Goal: Feedback & Contribution: Contribute content

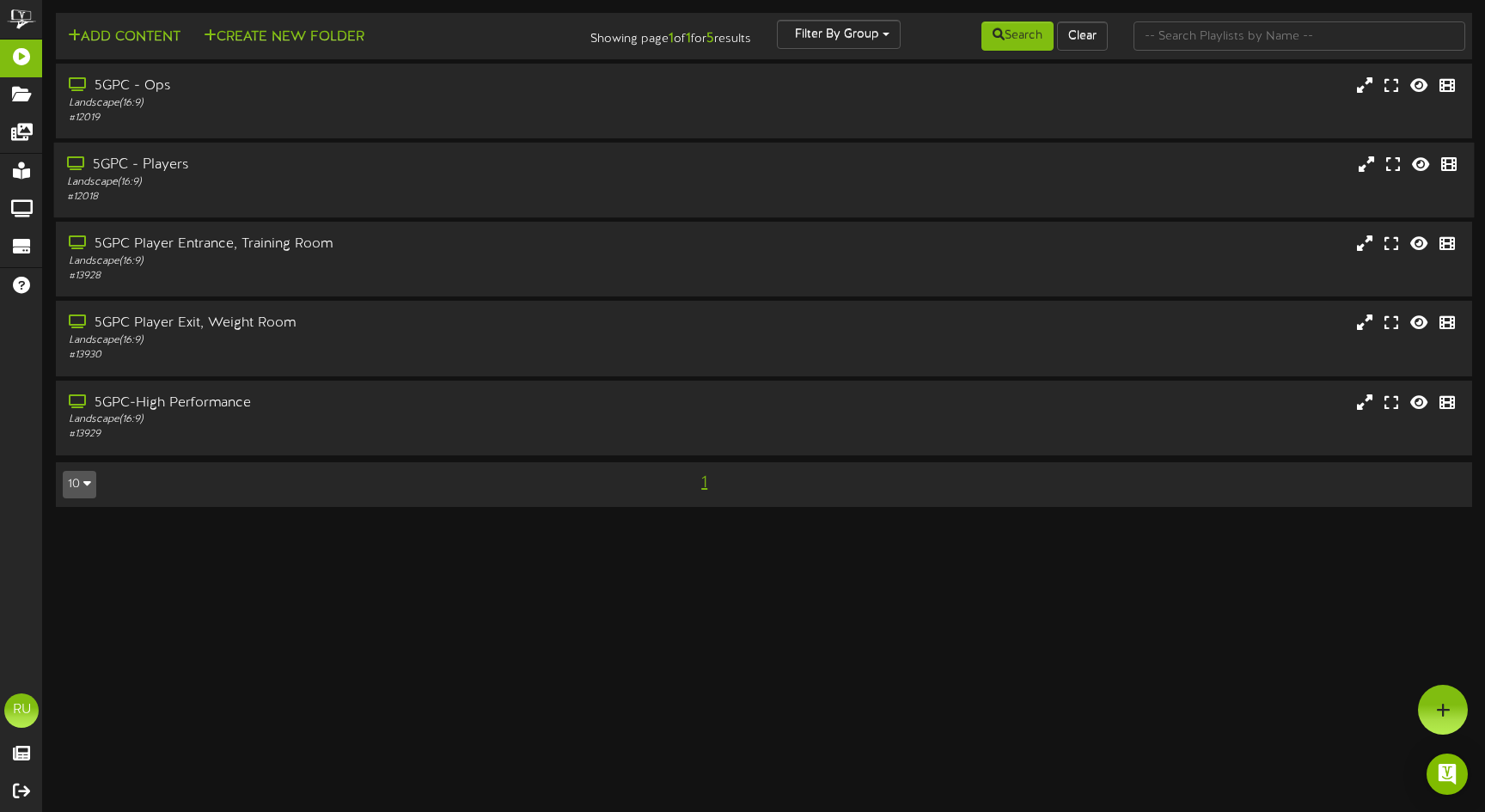
click at [431, 214] on div "5GPC - Players Landscape ( 16:9 ) # 12018" at bounding box center [764, 180] width 1421 height 75
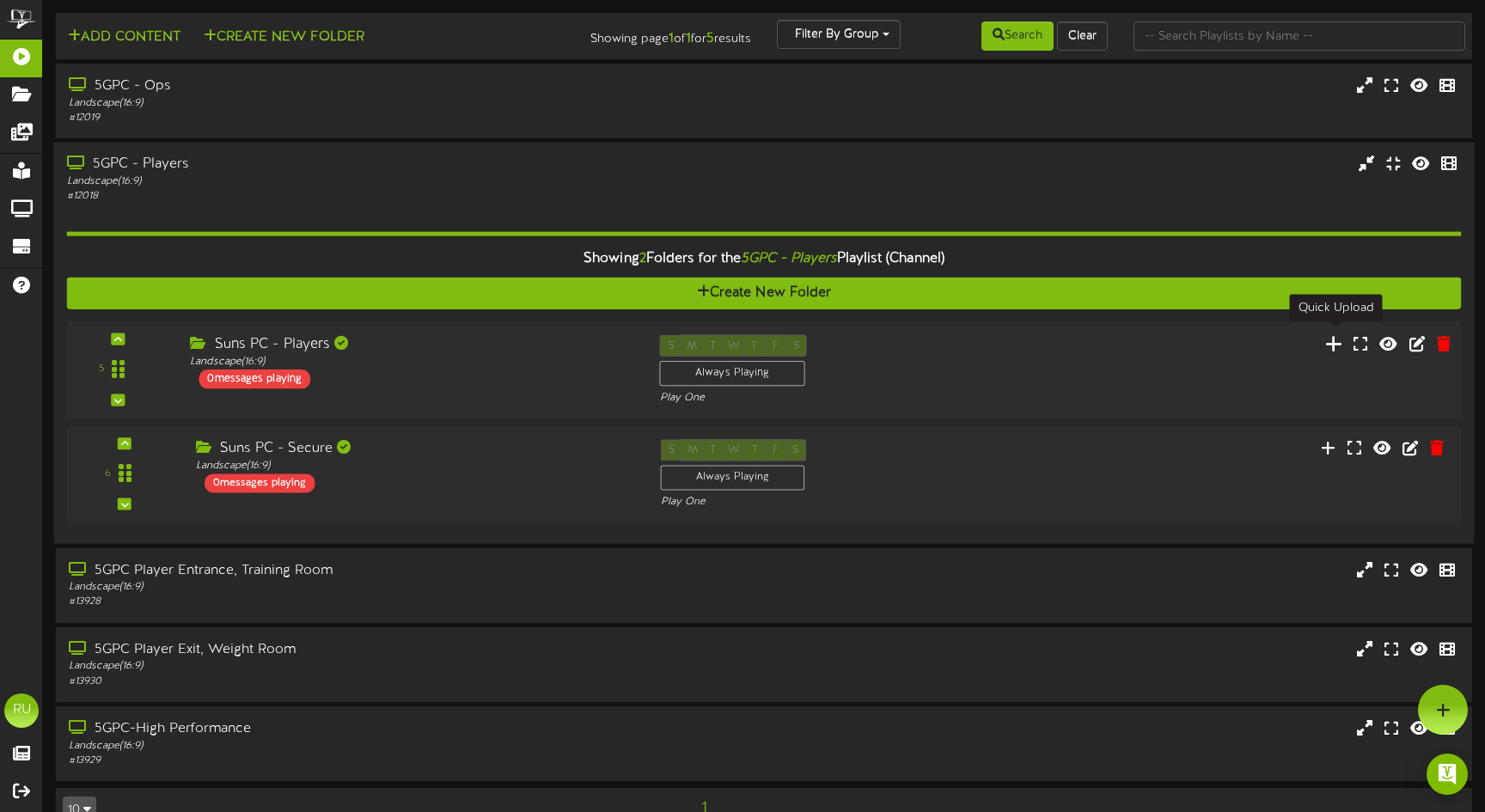
click at [1333, 341] on icon at bounding box center [1334, 343] width 18 height 19
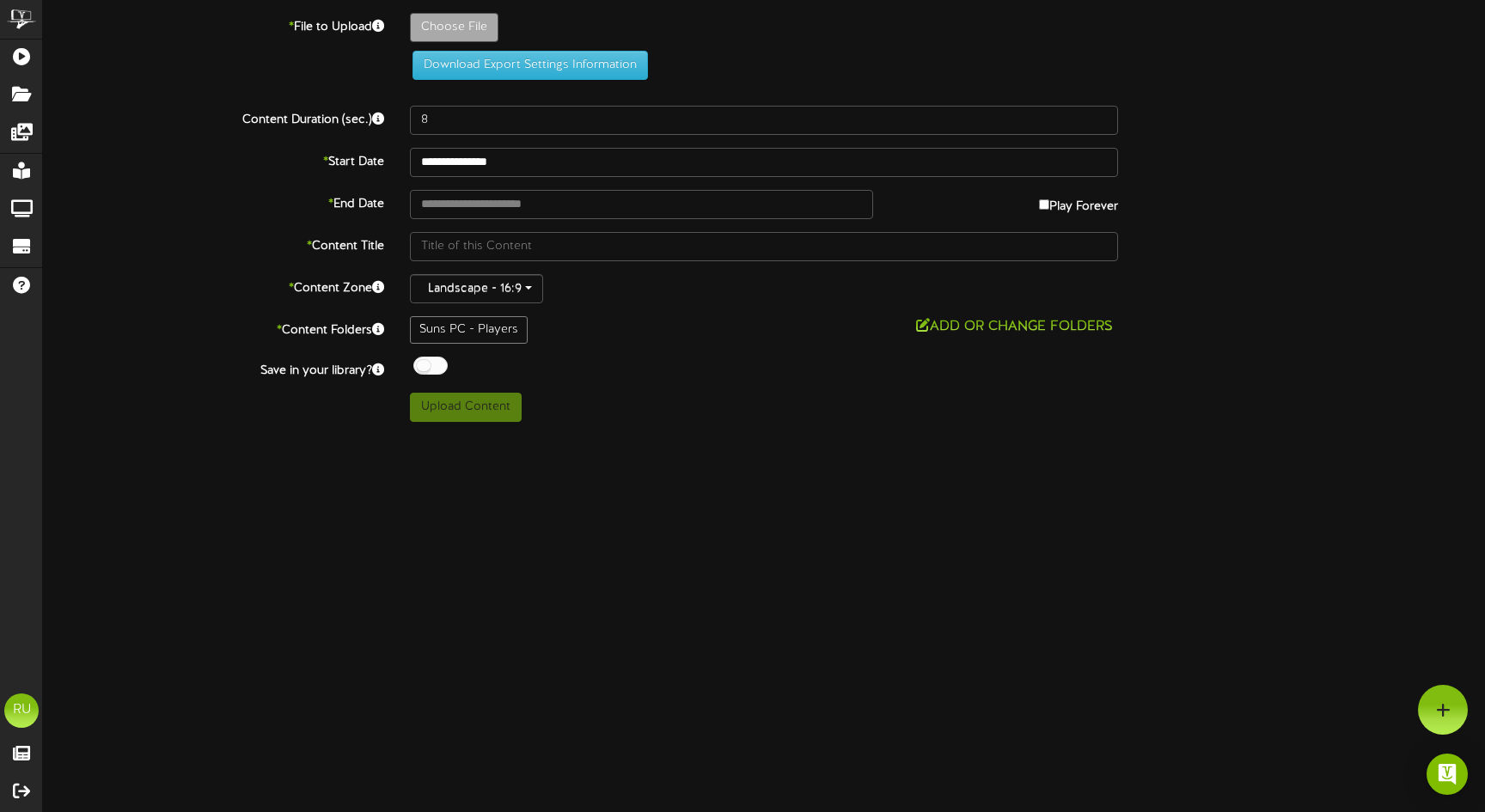
type input "**********"
type input "Screenshot2025-10-05at70203AM"
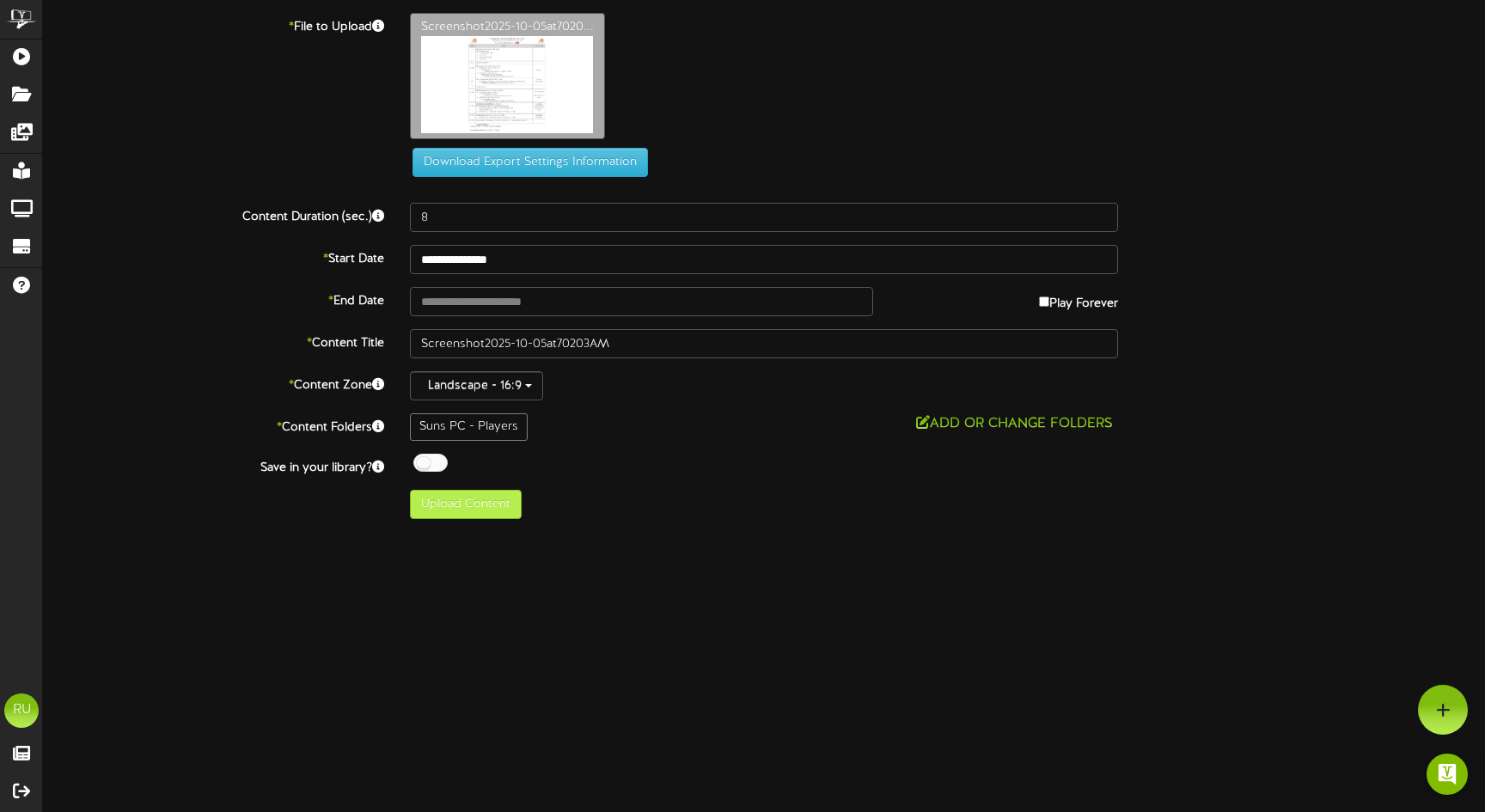
click at [465, 510] on button "Upload Content" at bounding box center [465, 505] width 111 height 30
type input "**********"
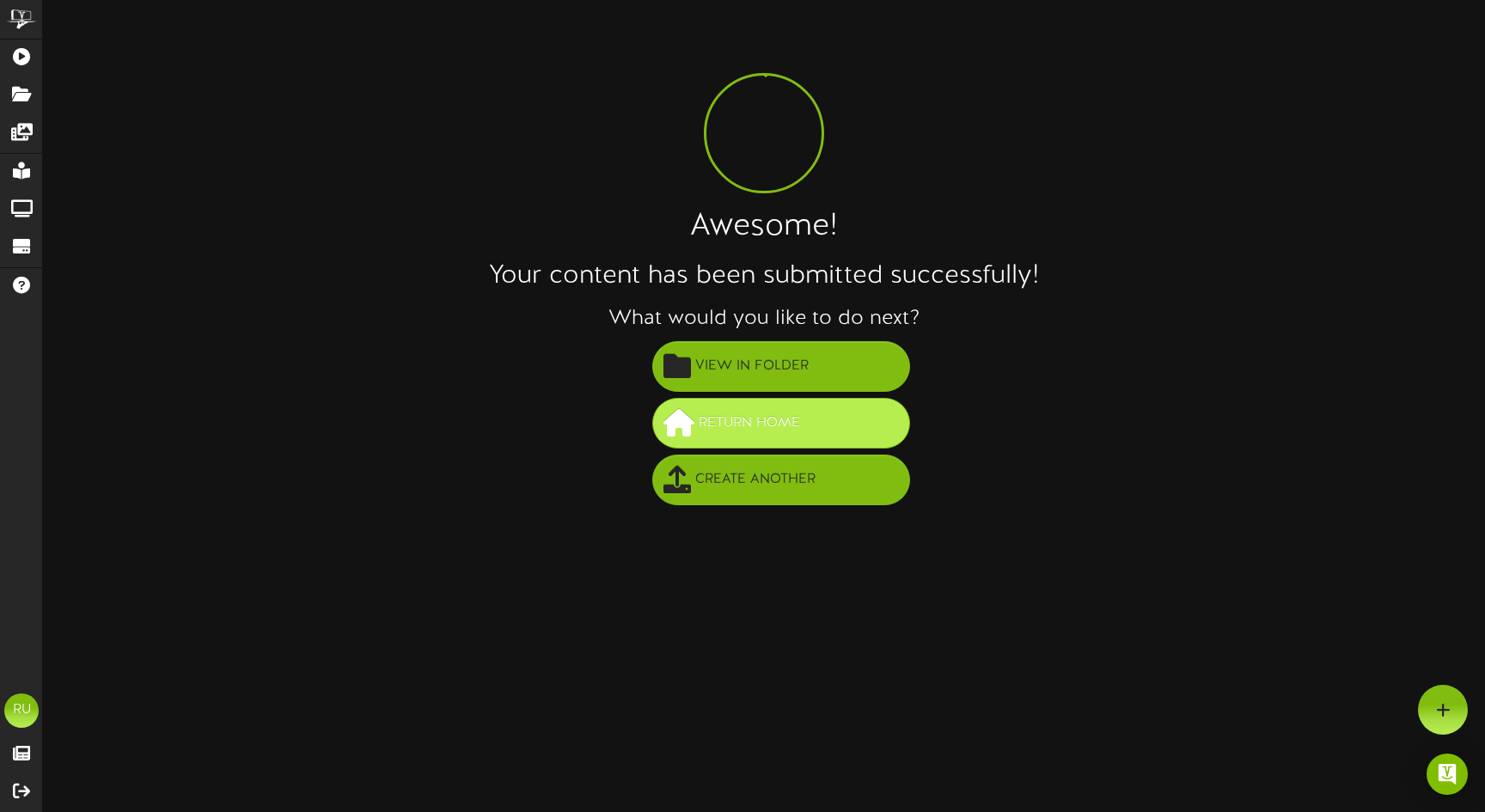
click at [752, 411] on span "Return Home" at bounding box center [750, 424] width 110 height 29
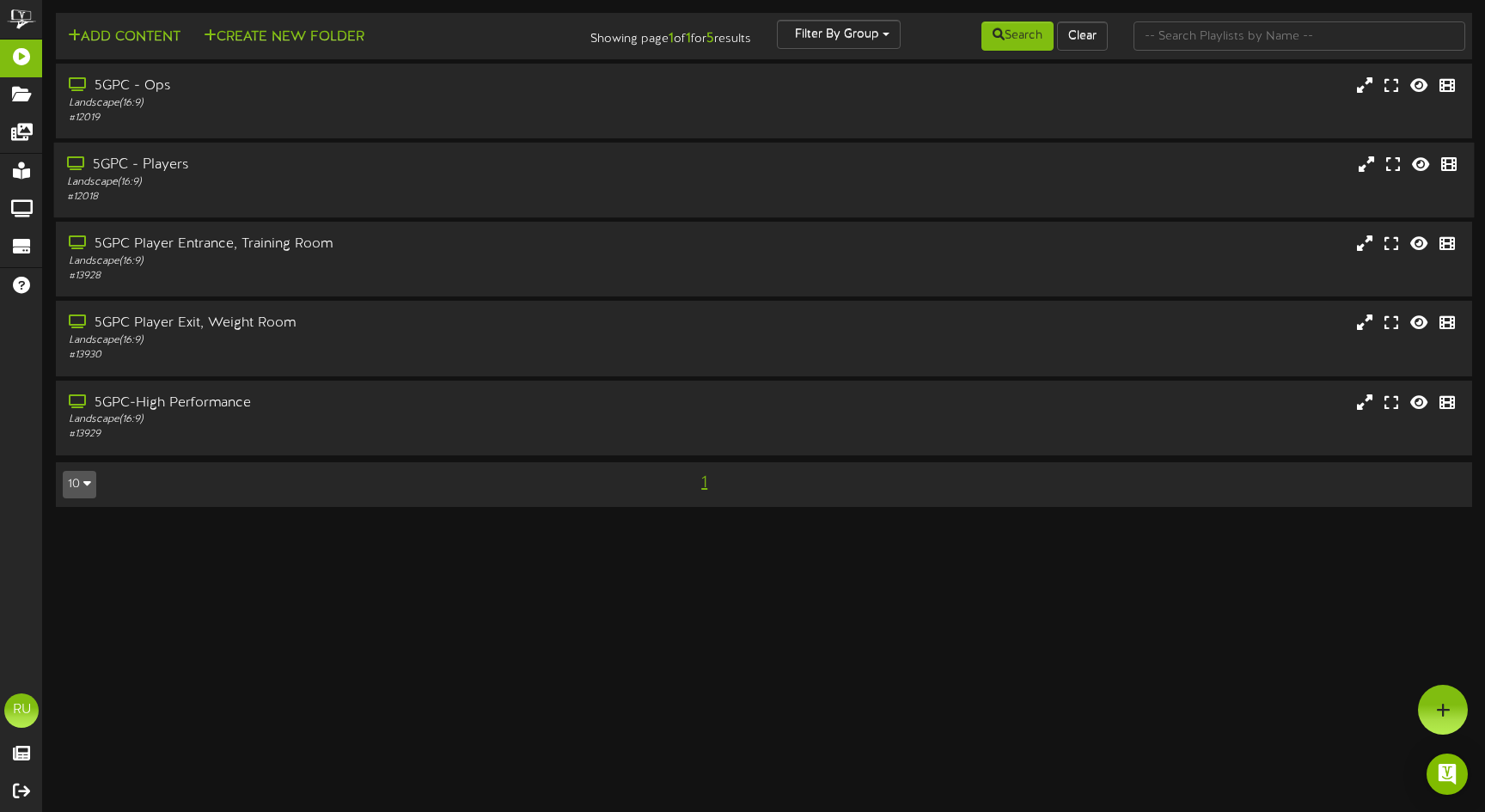
click at [202, 183] on div "Landscape ( 16:9 )" at bounding box center [349, 182] width 566 height 14
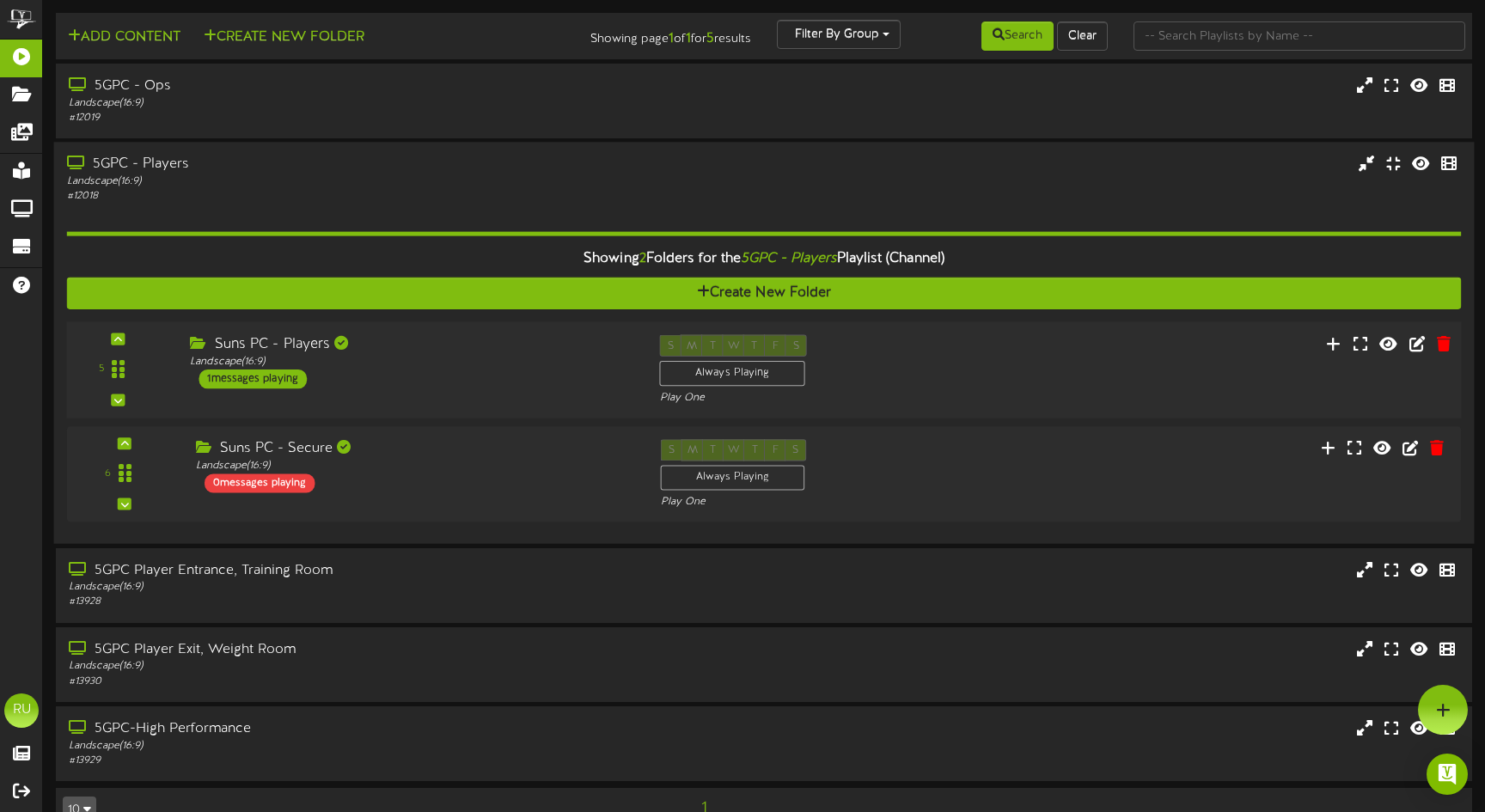
click at [437, 373] on div "Suns PC - Players Landscape ( 16:9 ) 1 messages playing" at bounding box center [411, 362] width 469 height 54
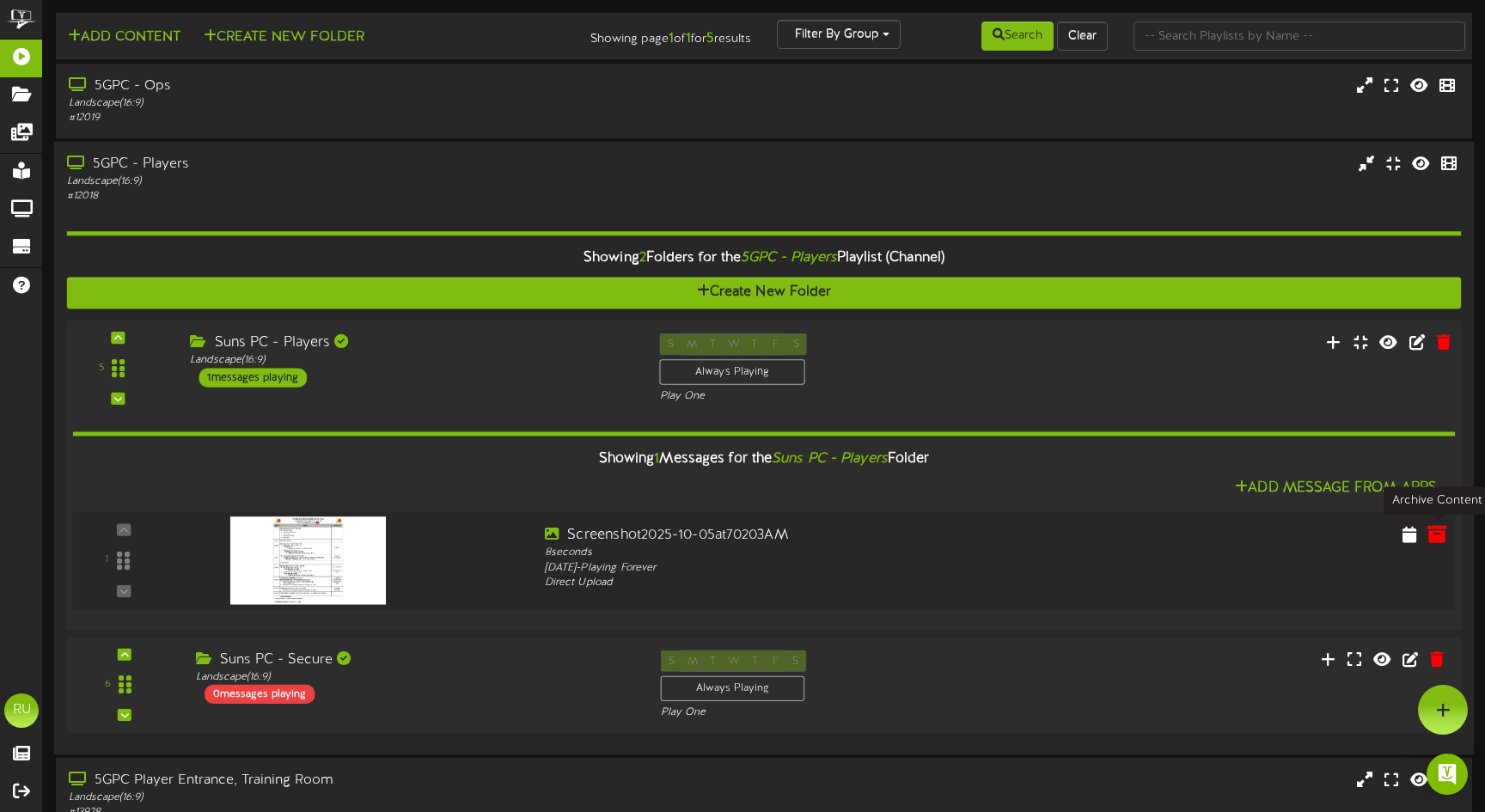
click at [1440, 528] on icon at bounding box center [1437, 534] width 19 height 19
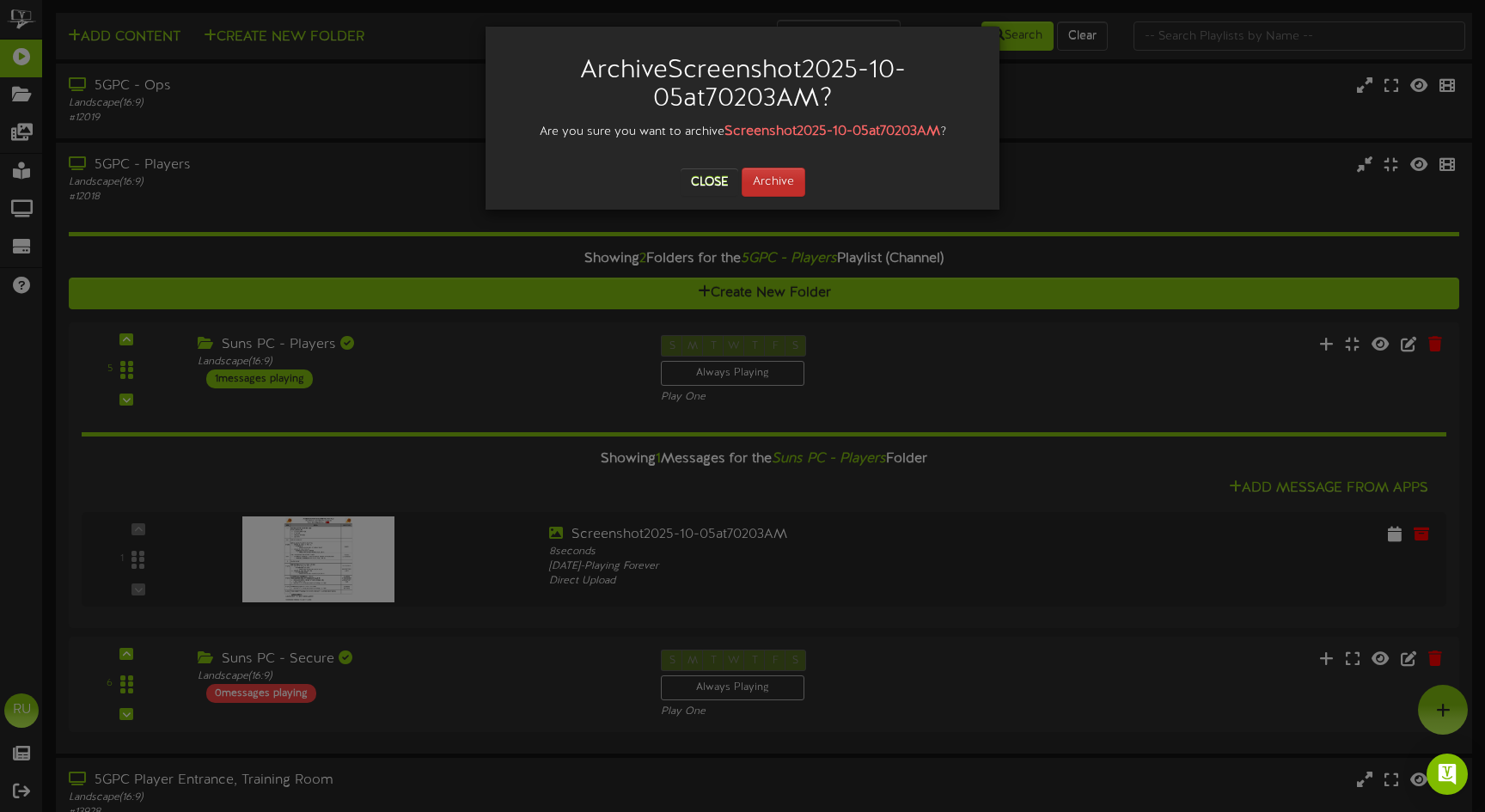
click at [789, 187] on button "Archive" at bounding box center [773, 182] width 64 height 30
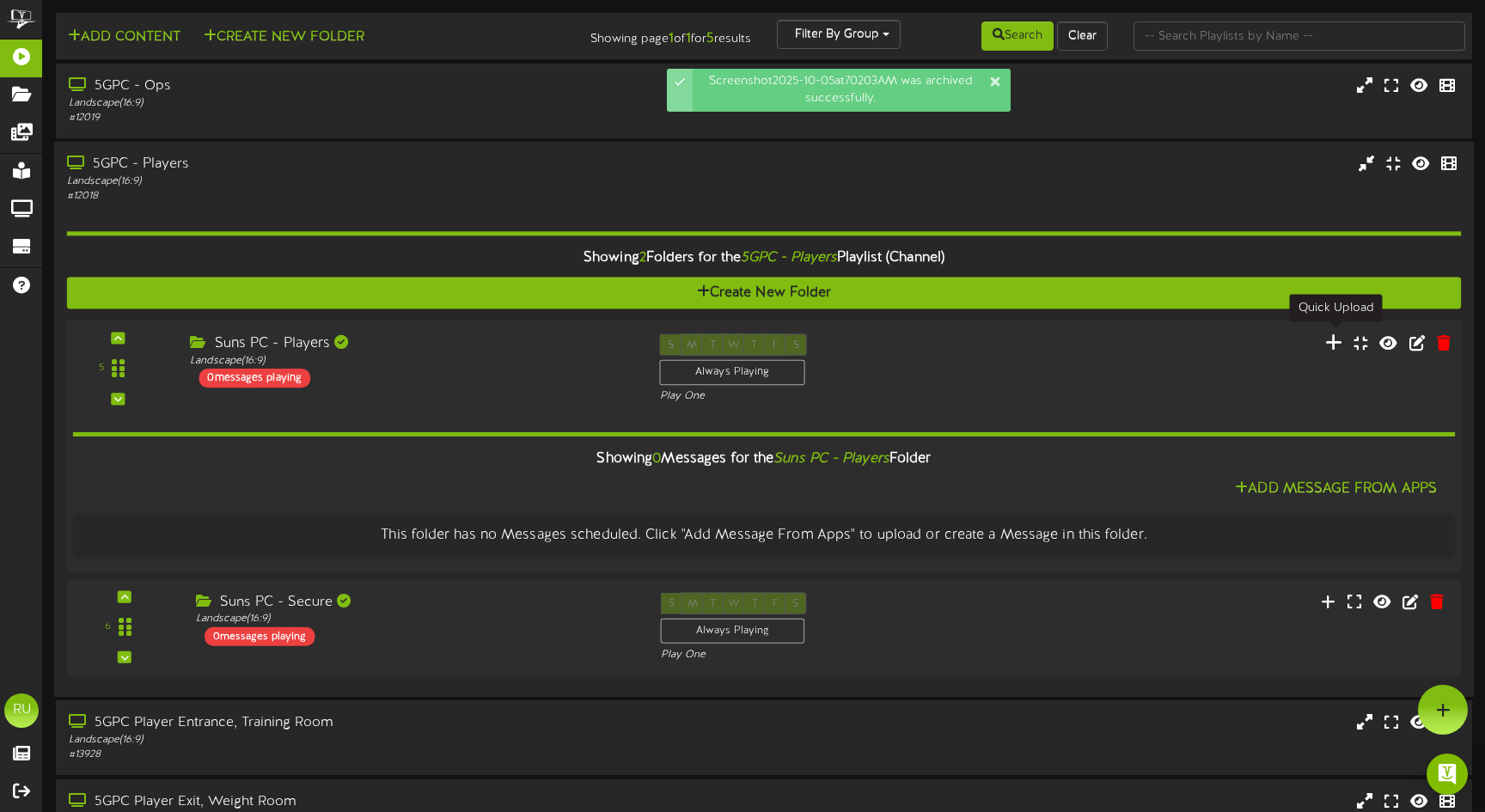
click at [1333, 335] on icon at bounding box center [1334, 342] width 18 height 19
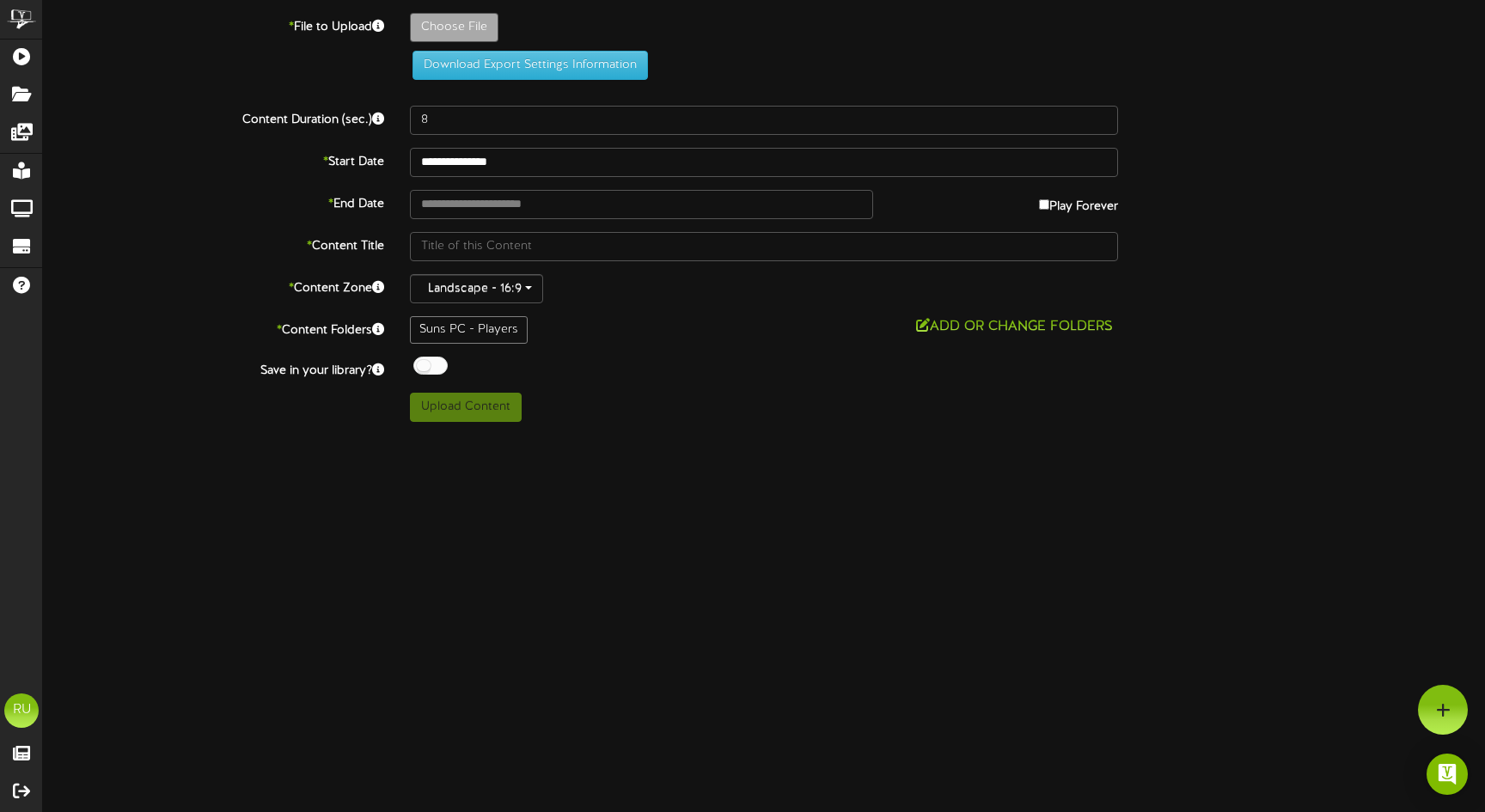
type input "**********"
type input "Screenshot2025-10-05at71501AM"
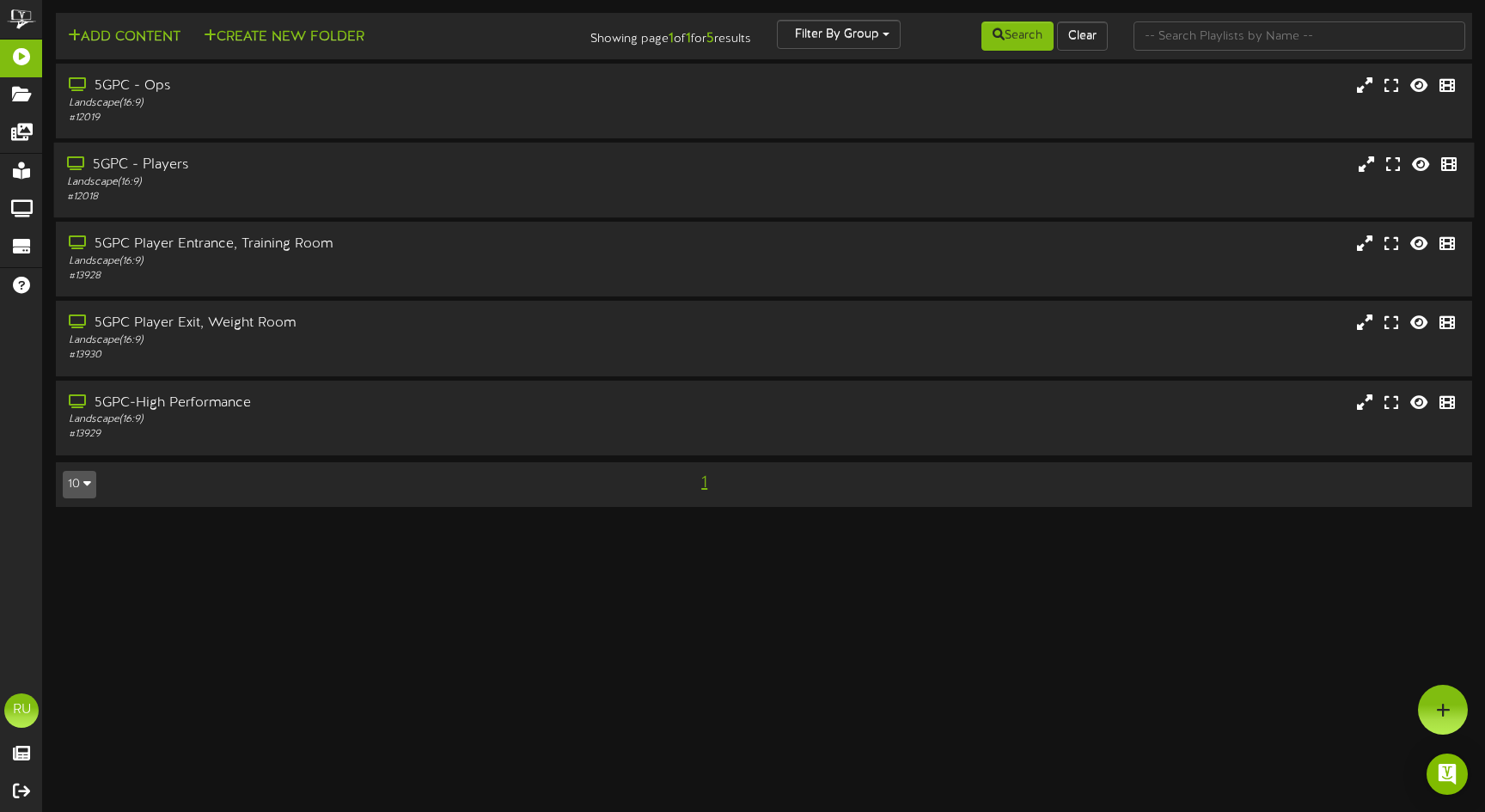
click at [364, 187] on div "Landscape ( 16:9 )" at bounding box center [349, 182] width 566 height 14
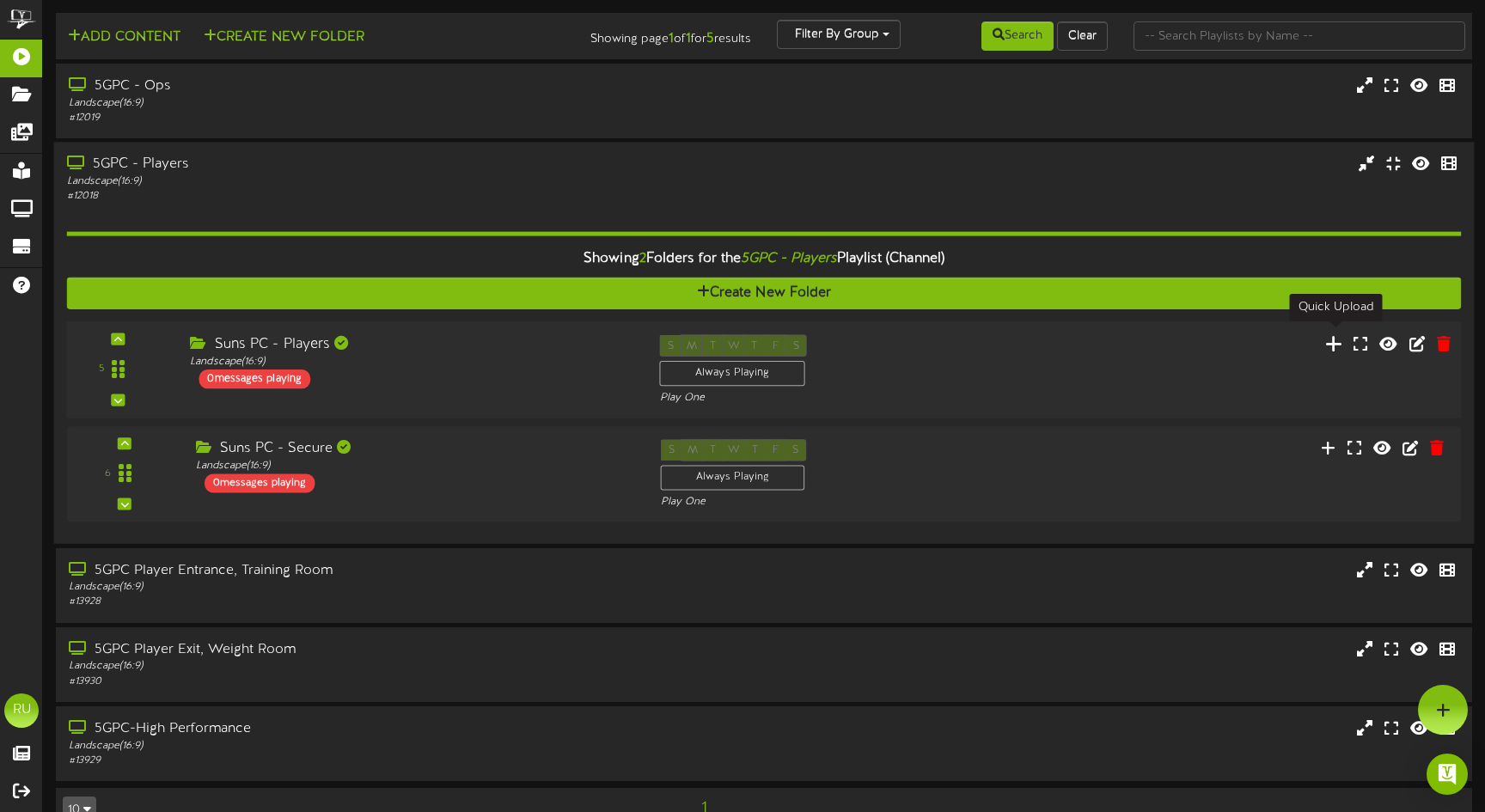
click at [1330, 338] on icon at bounding box center [1334, 343] width 18 height 19
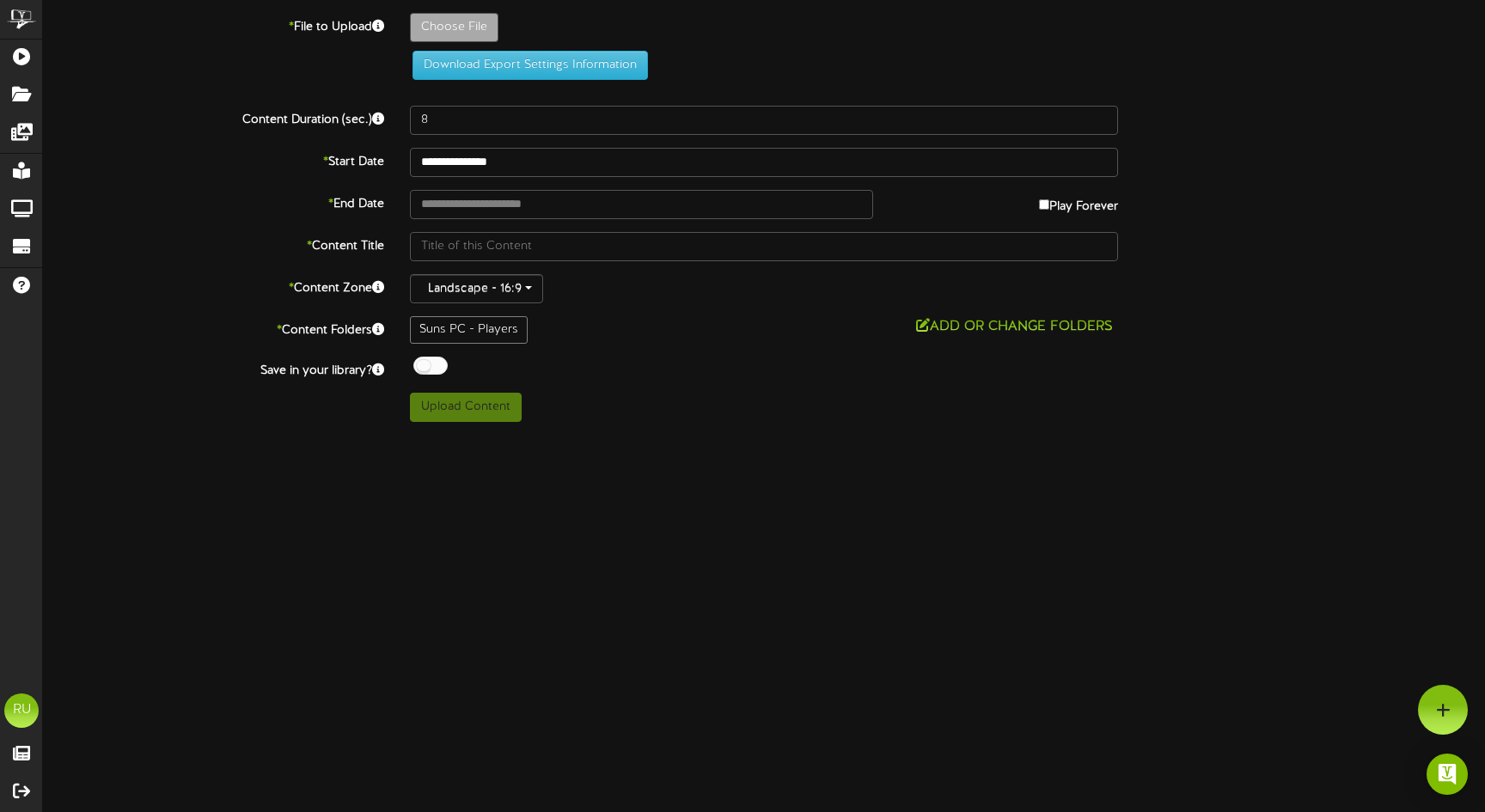
type input "**********"
type input "Screenshot2025-10-05at71858AM"
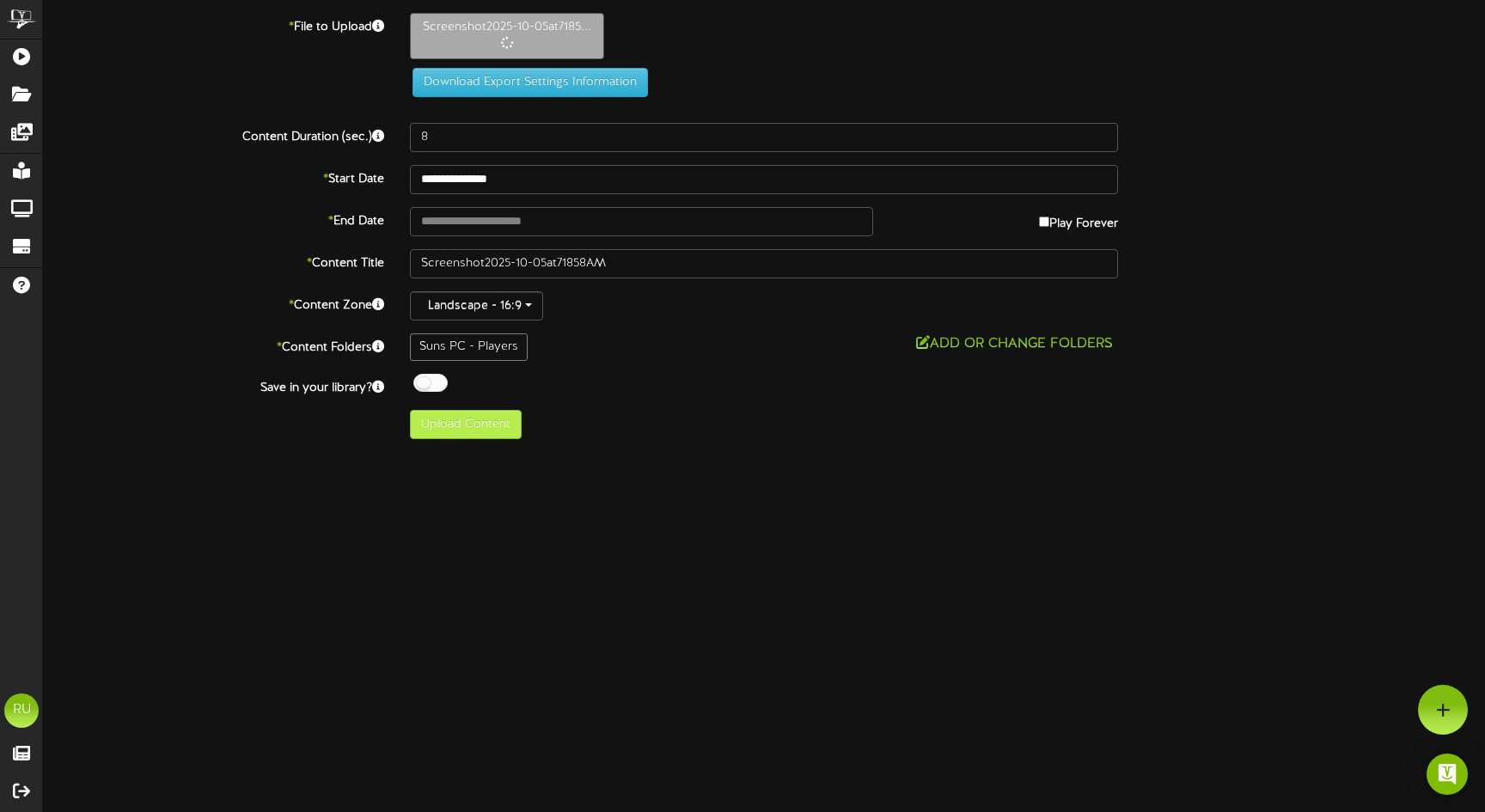
click at [457, 428] on button "Upload Content" at bounding box center [465, 425] width 111 height 30
type input "**********"
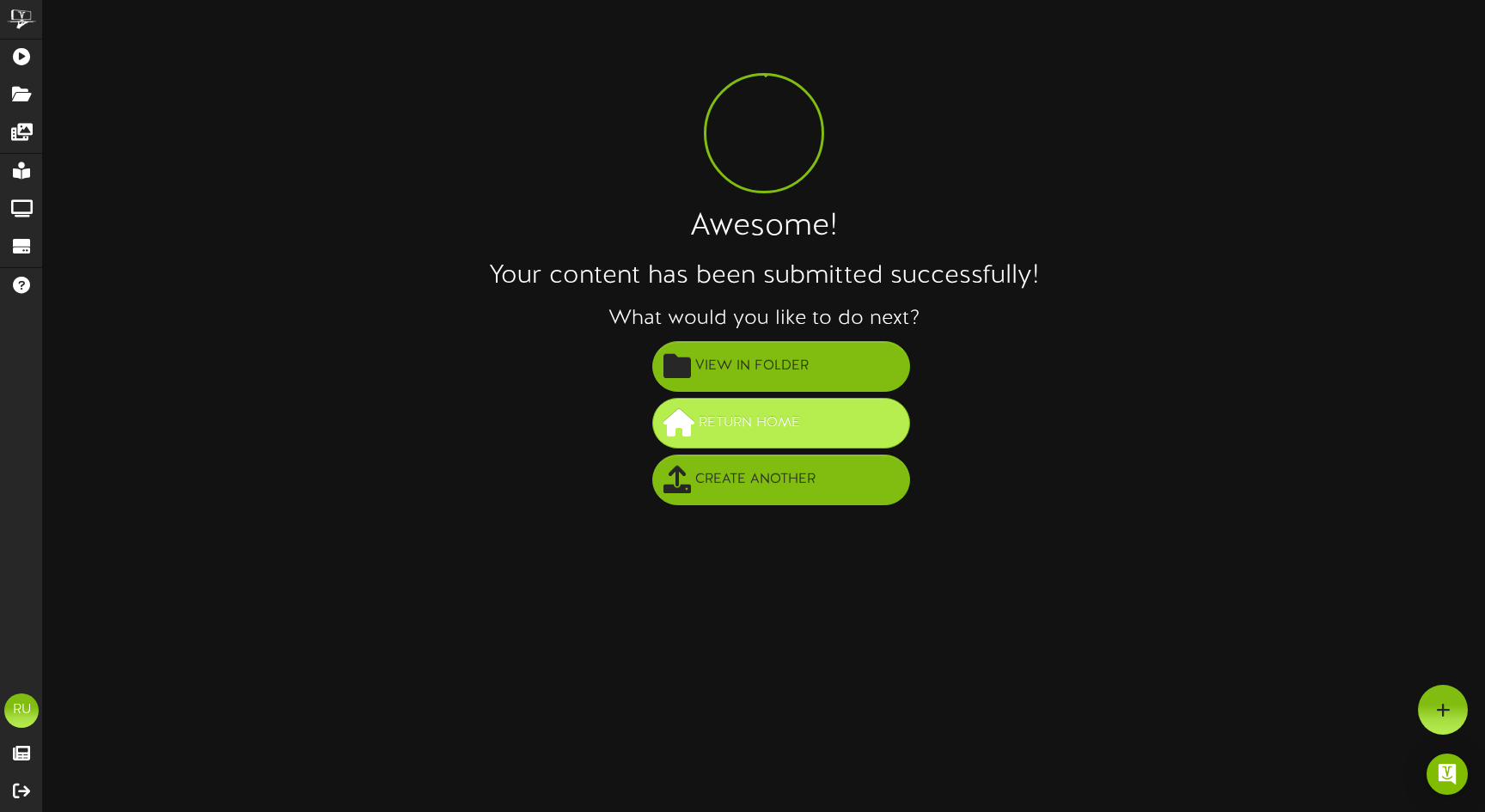
click at [694, 430] on span at bounding box center [679, 423] width 31 height 28
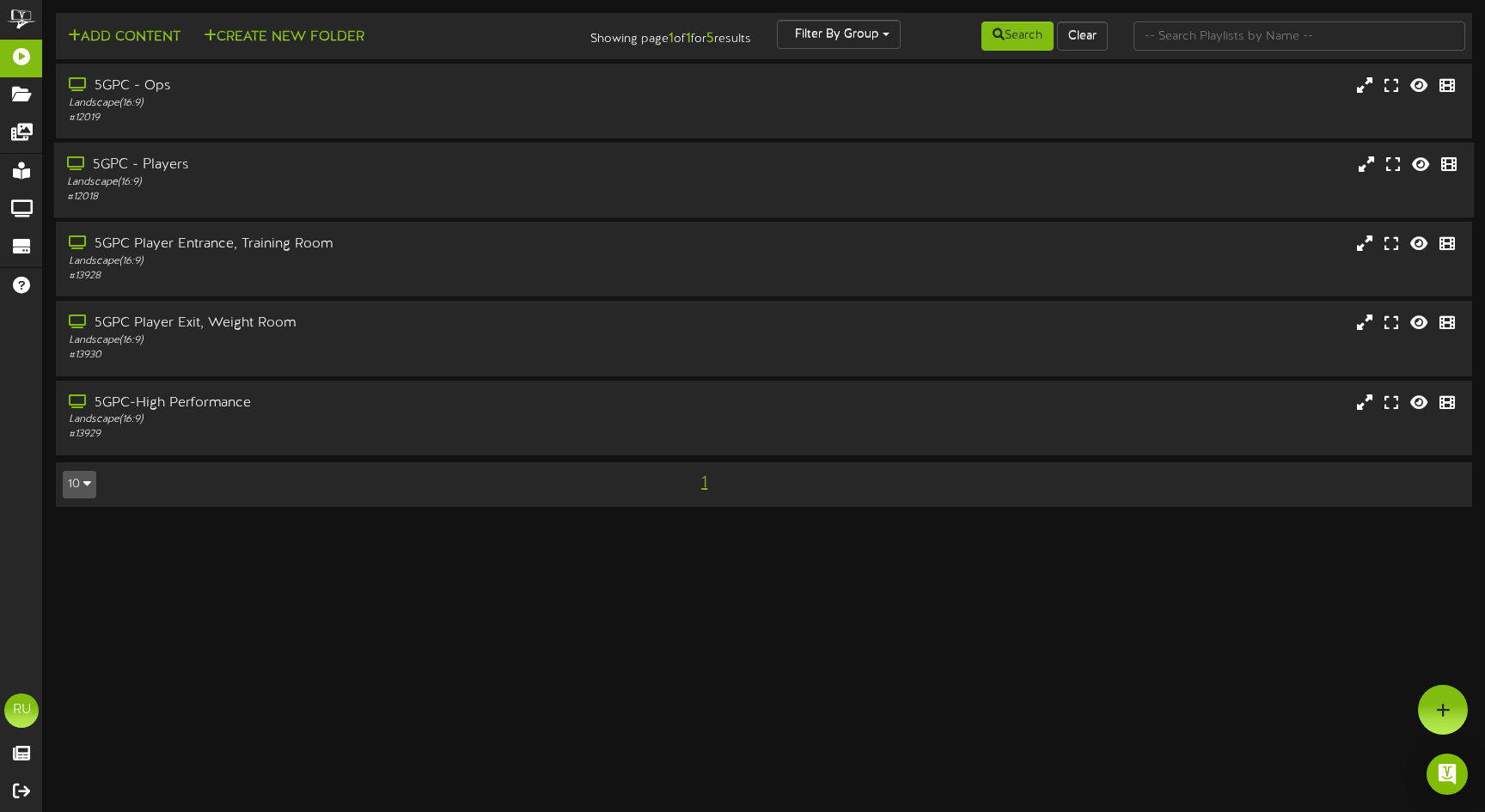
click at [652, 188] on div "5GPC - Players Landscape ( 16:9 ) # 12018" at bounding box center [764, 179] width 1421 height 49
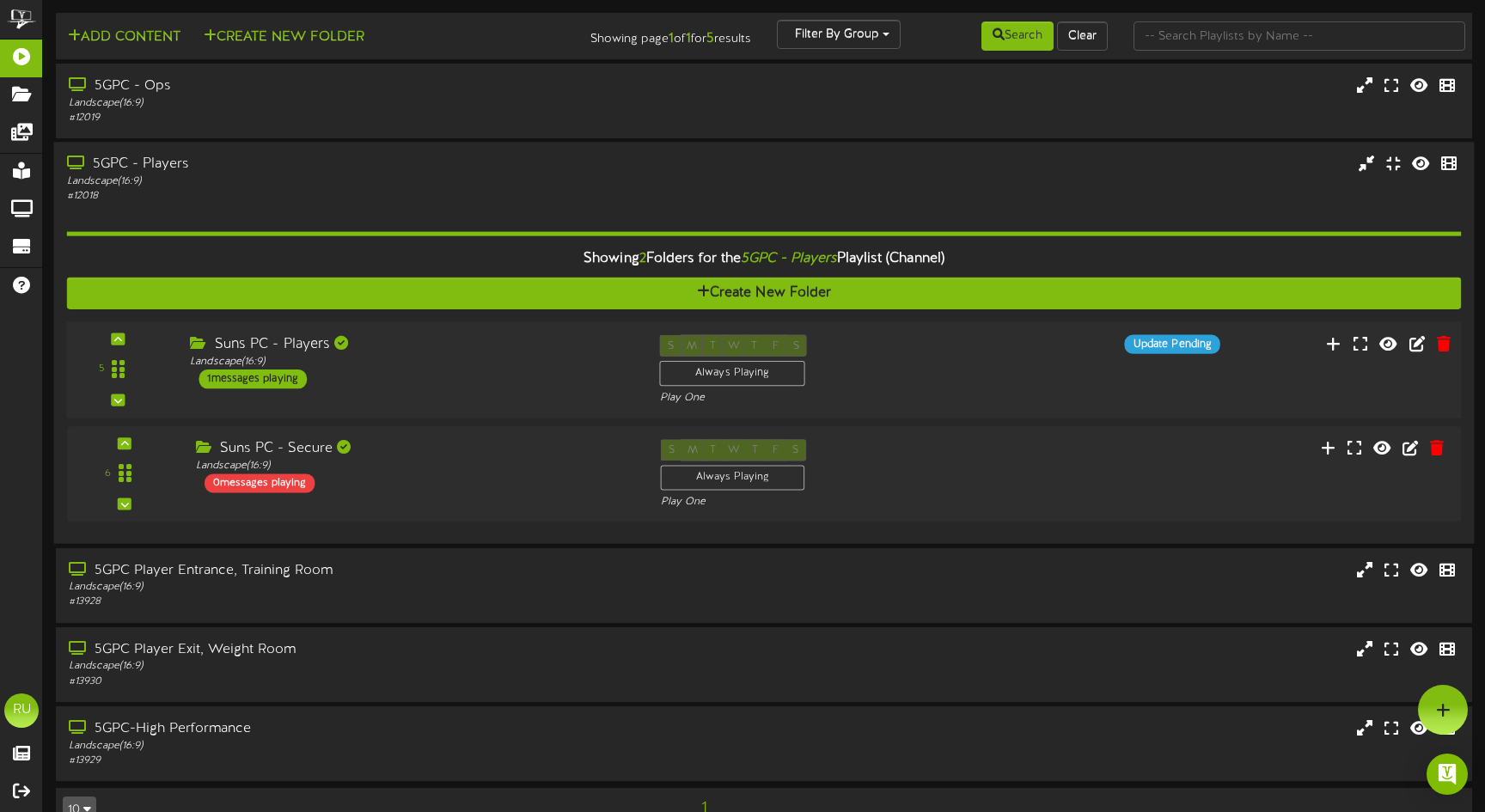
click at [396, 347] on div "Suns PC - Players" at bounding box center [412, 345] width 444 height 20
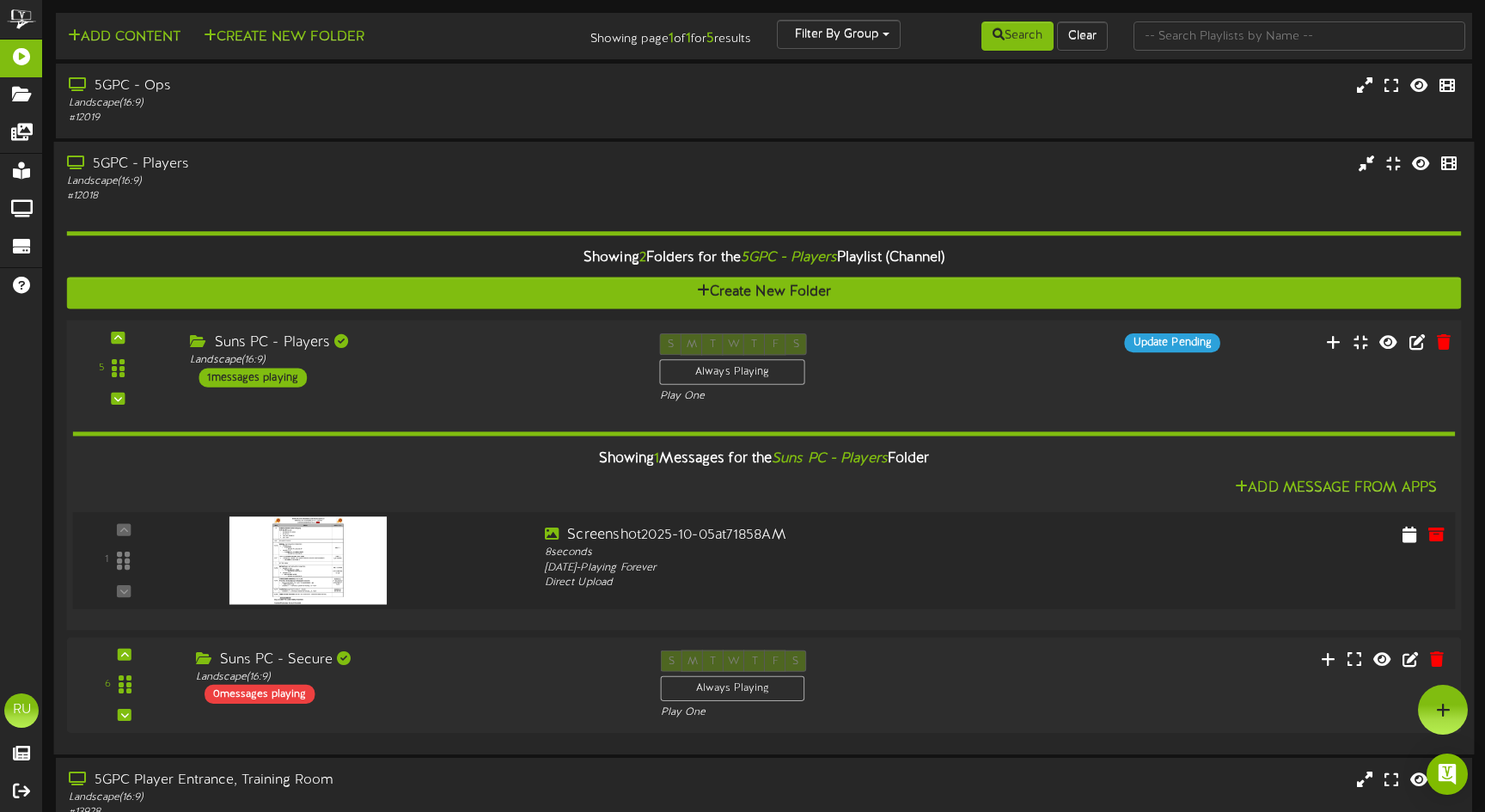
click at [384, 546] on img at bounding box center [307, 561] width 157 height 88
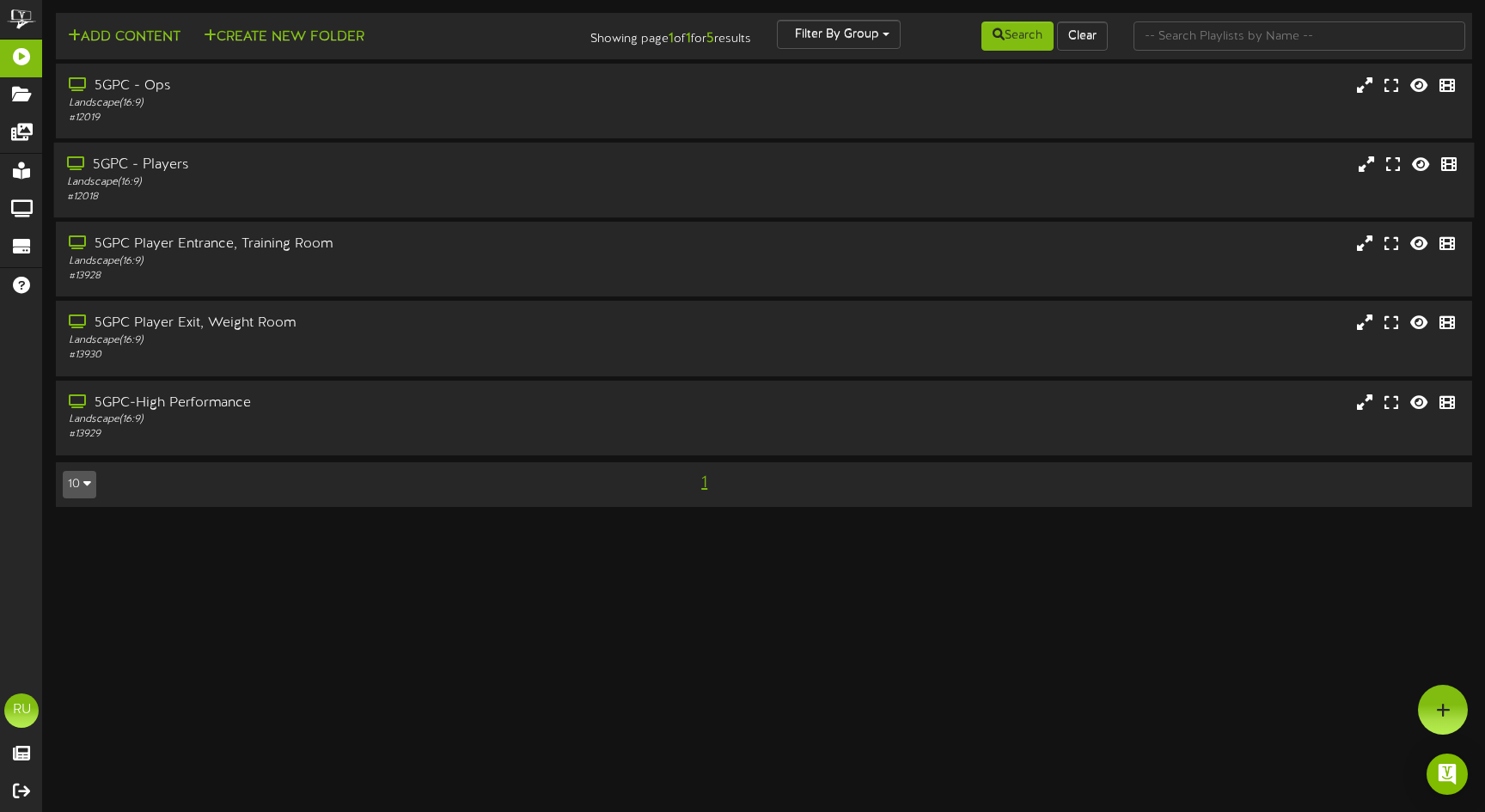
click at [253, 166] on div "5GPC - Players" at bounding box center [349, 165] width 566 height 20
click at [213, 188] on div "Landscape ( 16:9 )" at bounding box center [349, 182] width 566 height 14
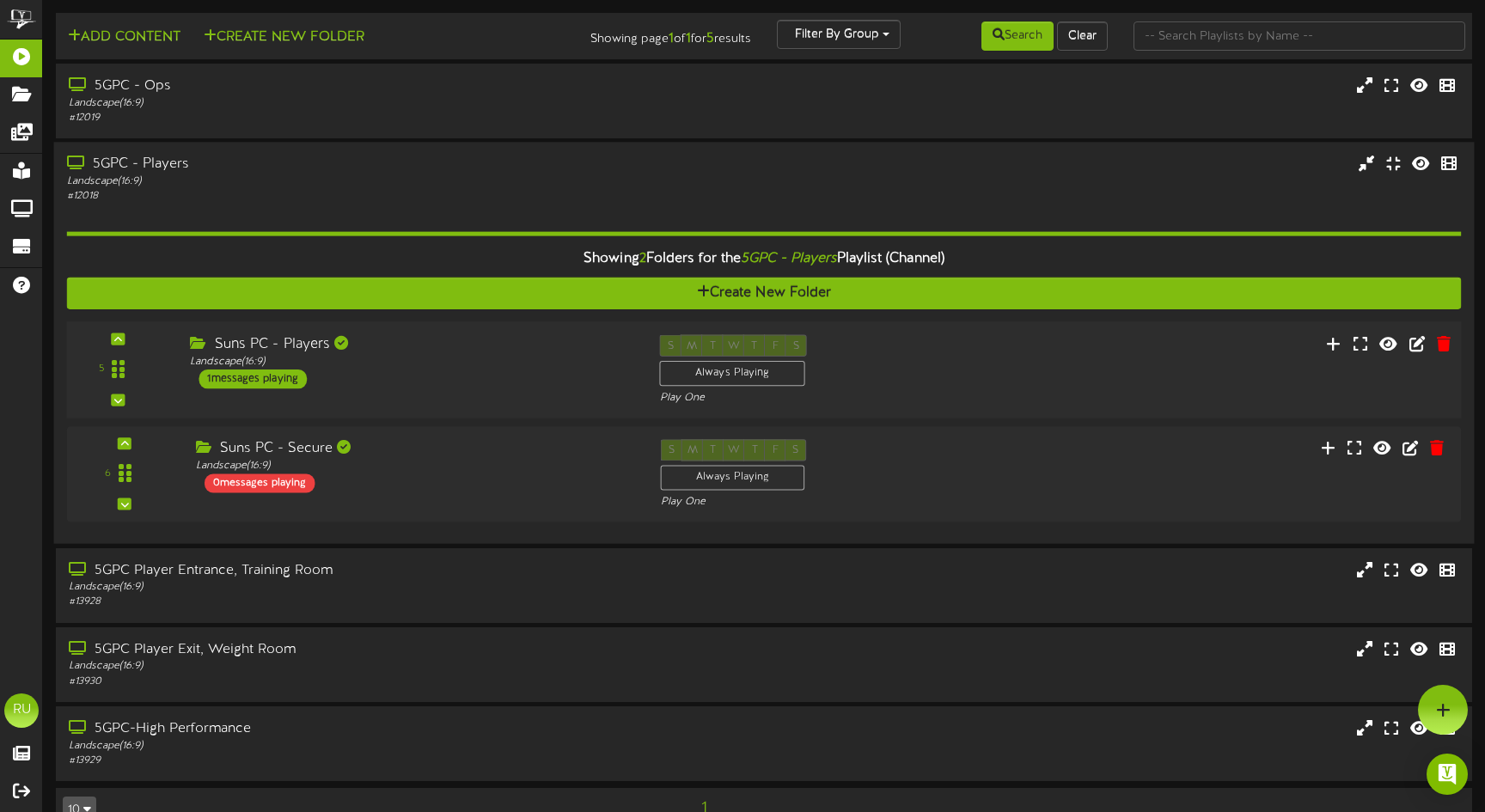
click at [1035, 369] on div "5 ( 16:9" at bounding box center [763, 370] width 1409 height 70
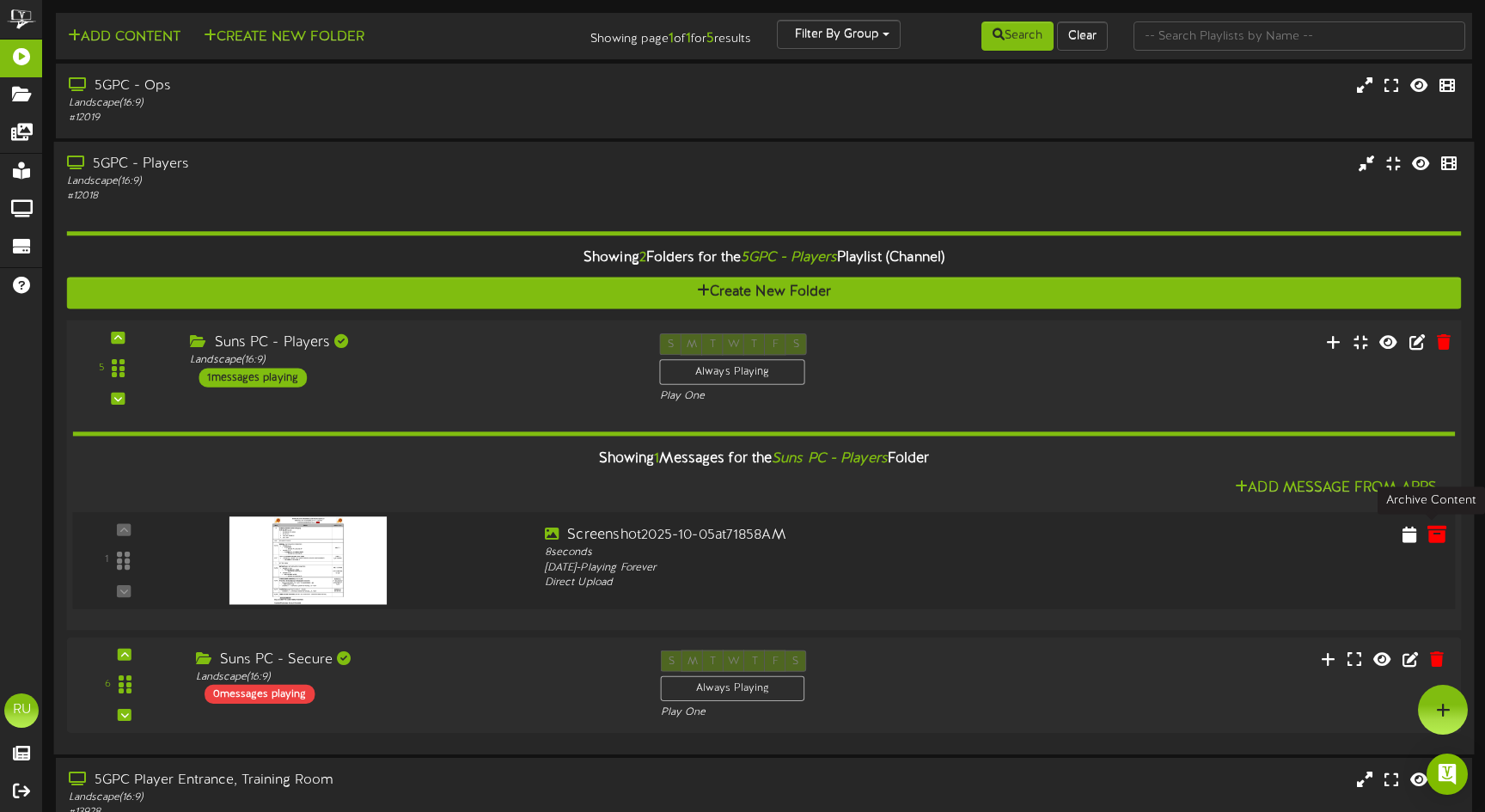
click at [1437, 536] on icon at bounding box center [1437, 534] width 19 height 19
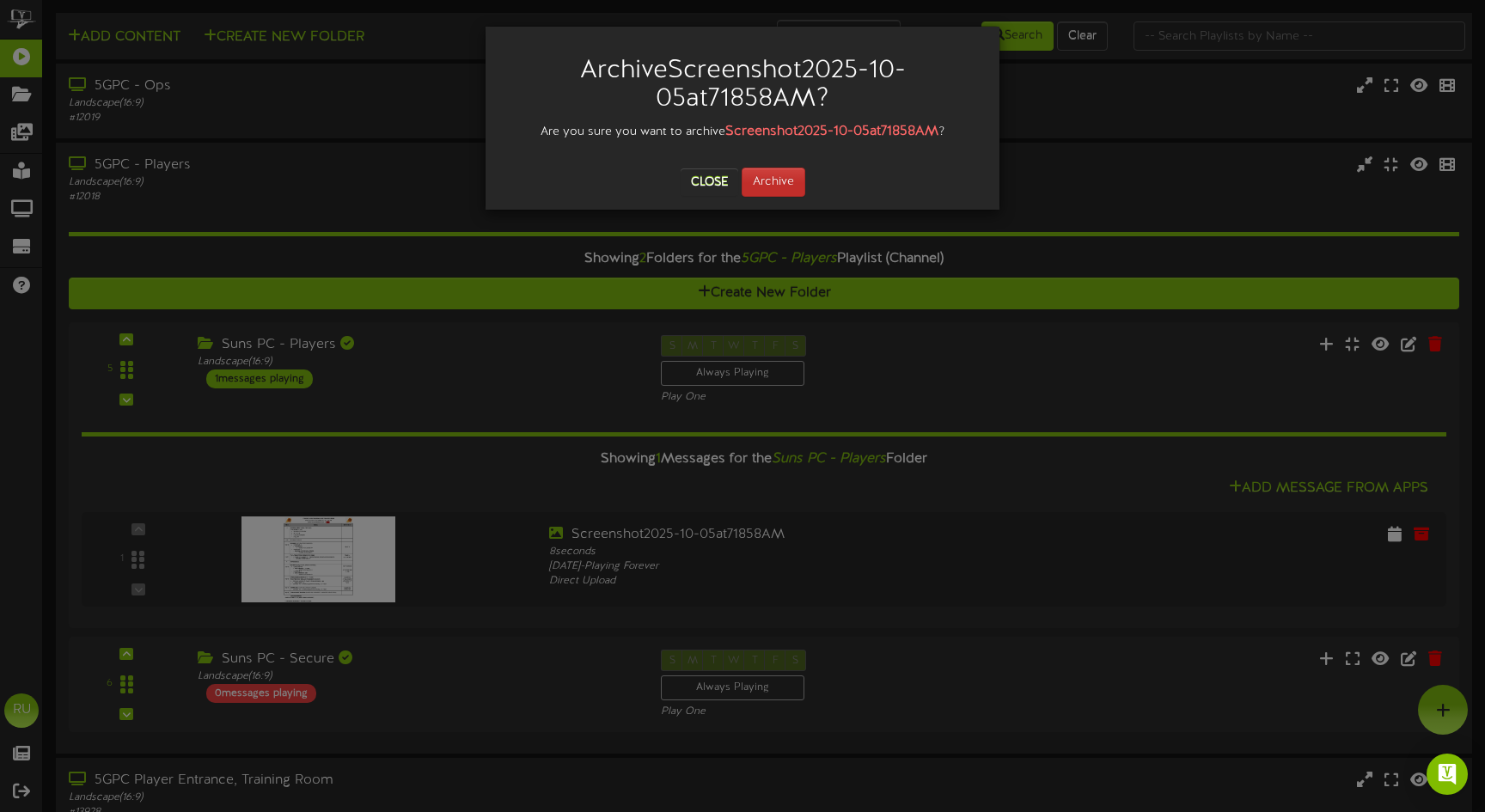
click at [769, 182] on button "Archive" at bounding box center [773, 182] width 64 height 30
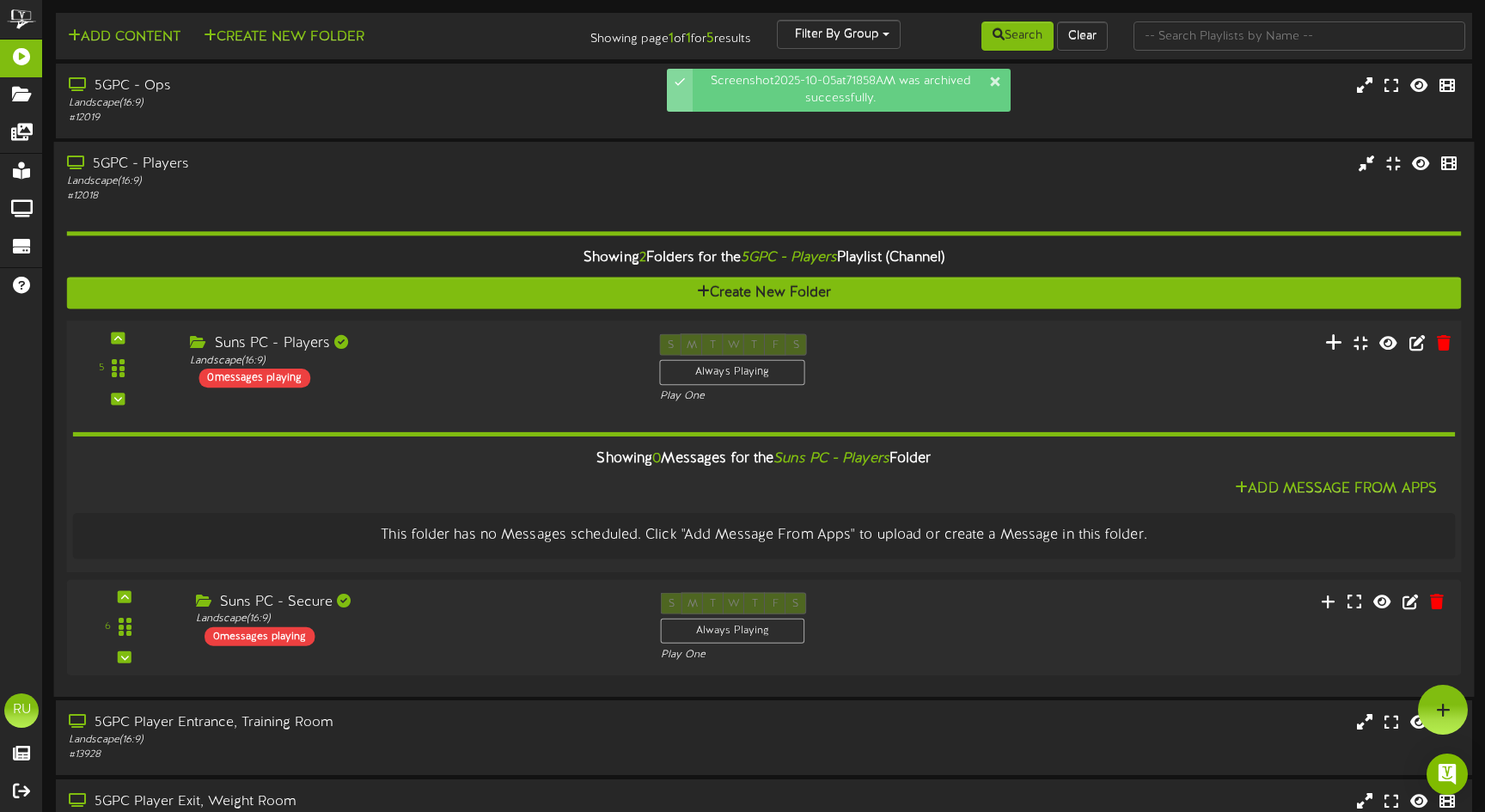
click at [1334, 333] on icon at bounding box center [1334, 342] width 18 height 19
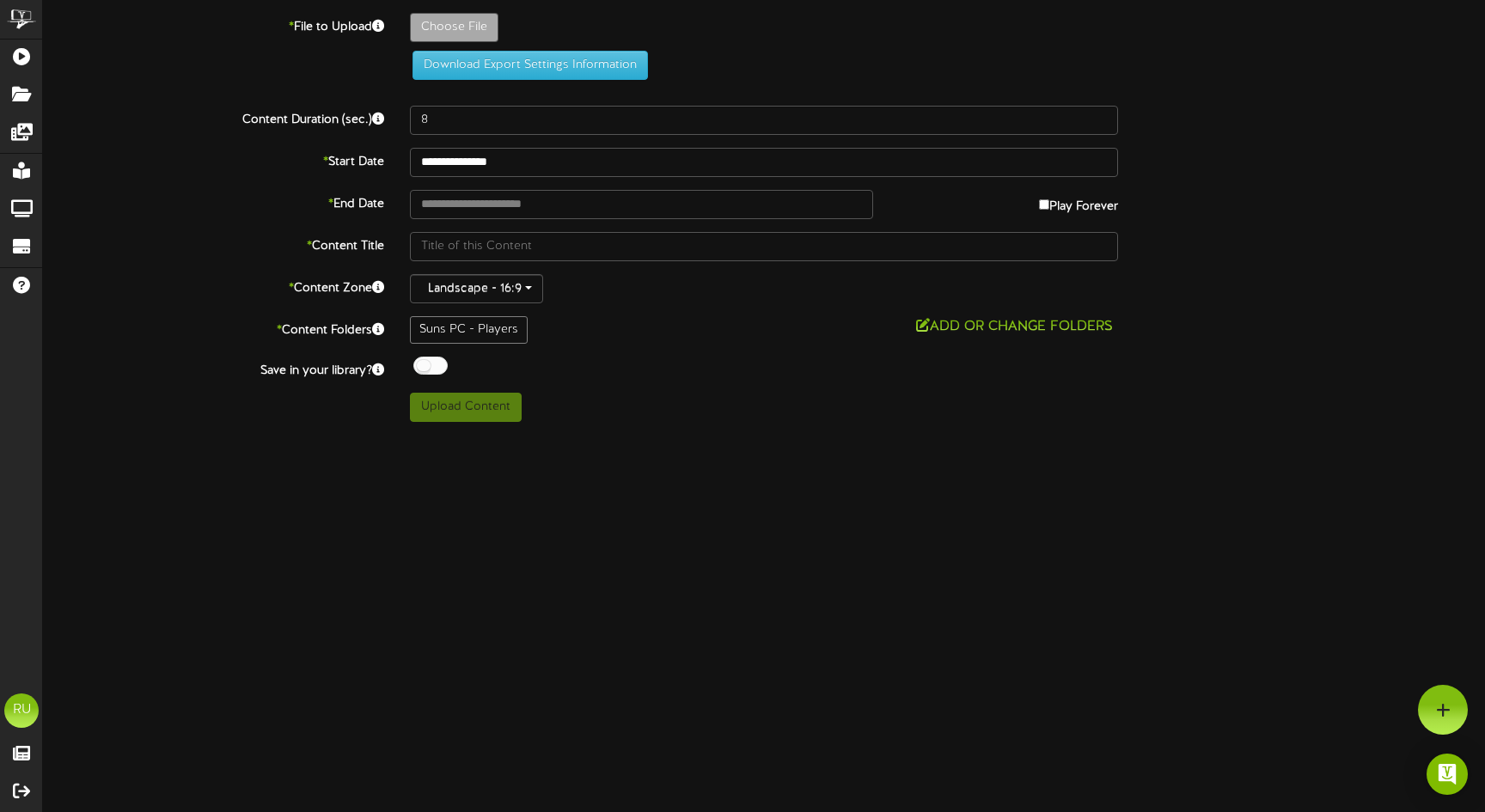
type input "**********"
type input "Screenshot2025-10-05at73800AM"
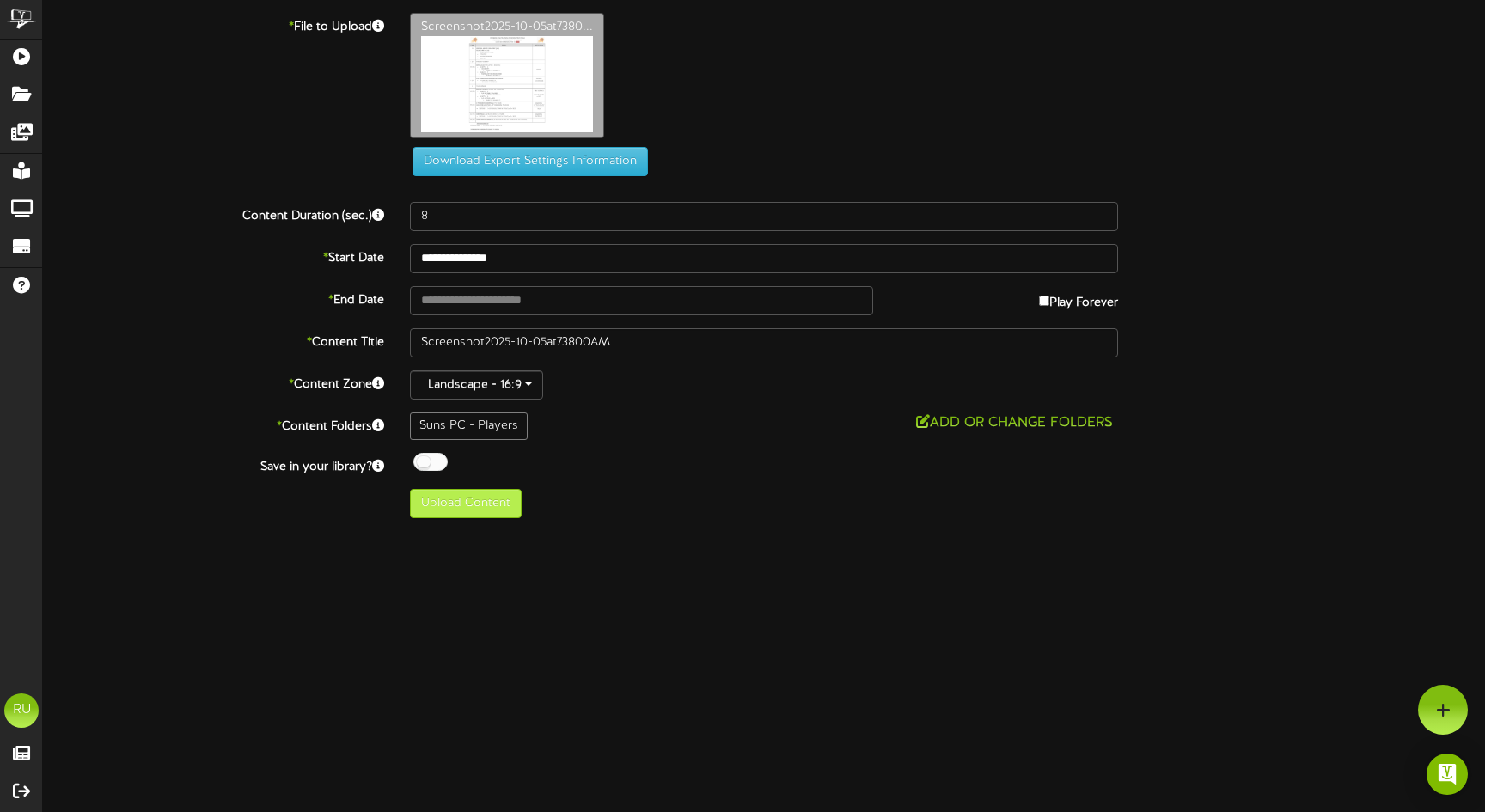
click at [478, 493] on button "Upload Content" at bounding box center [465, 504] width 111 height 30
type input "**********"
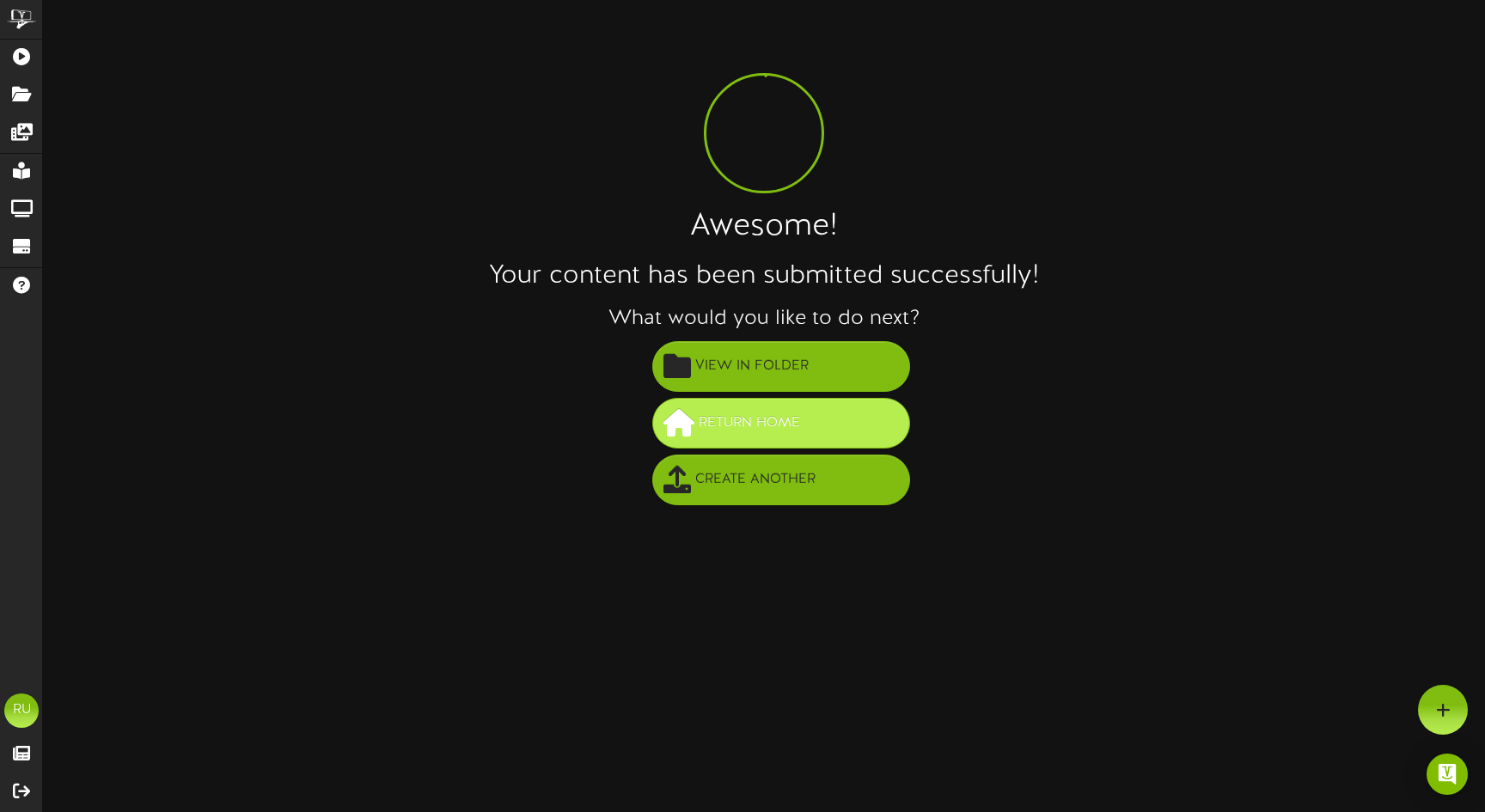
click at [732, 430] on span "Return Home" at bounding box center [750, 424] width 110 height 29
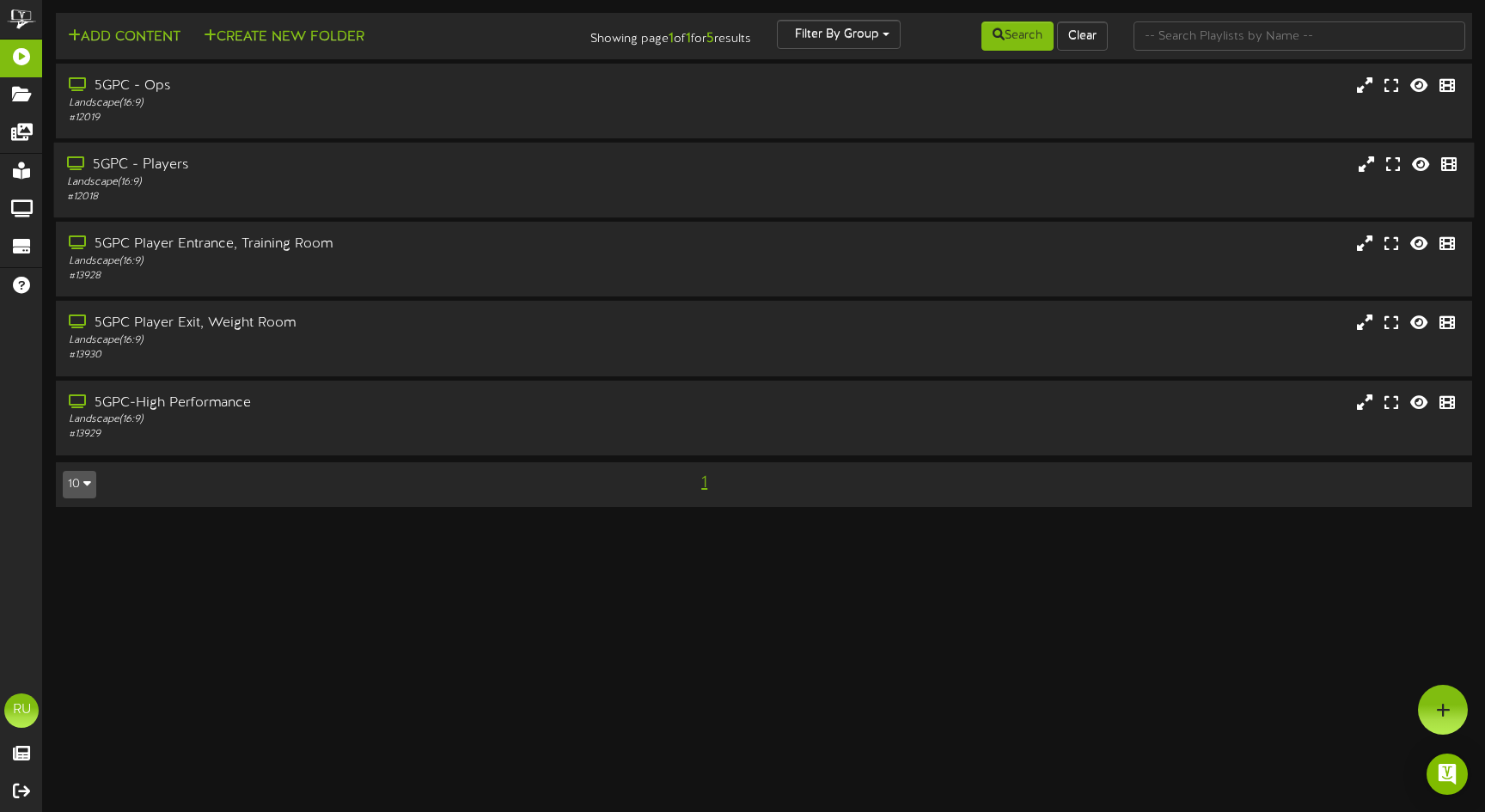
click at [643, 173] on div "5GPC - Players Landscape ( 16:9 ) # 12018" at bounding box center [350, 179] width 592 height 49
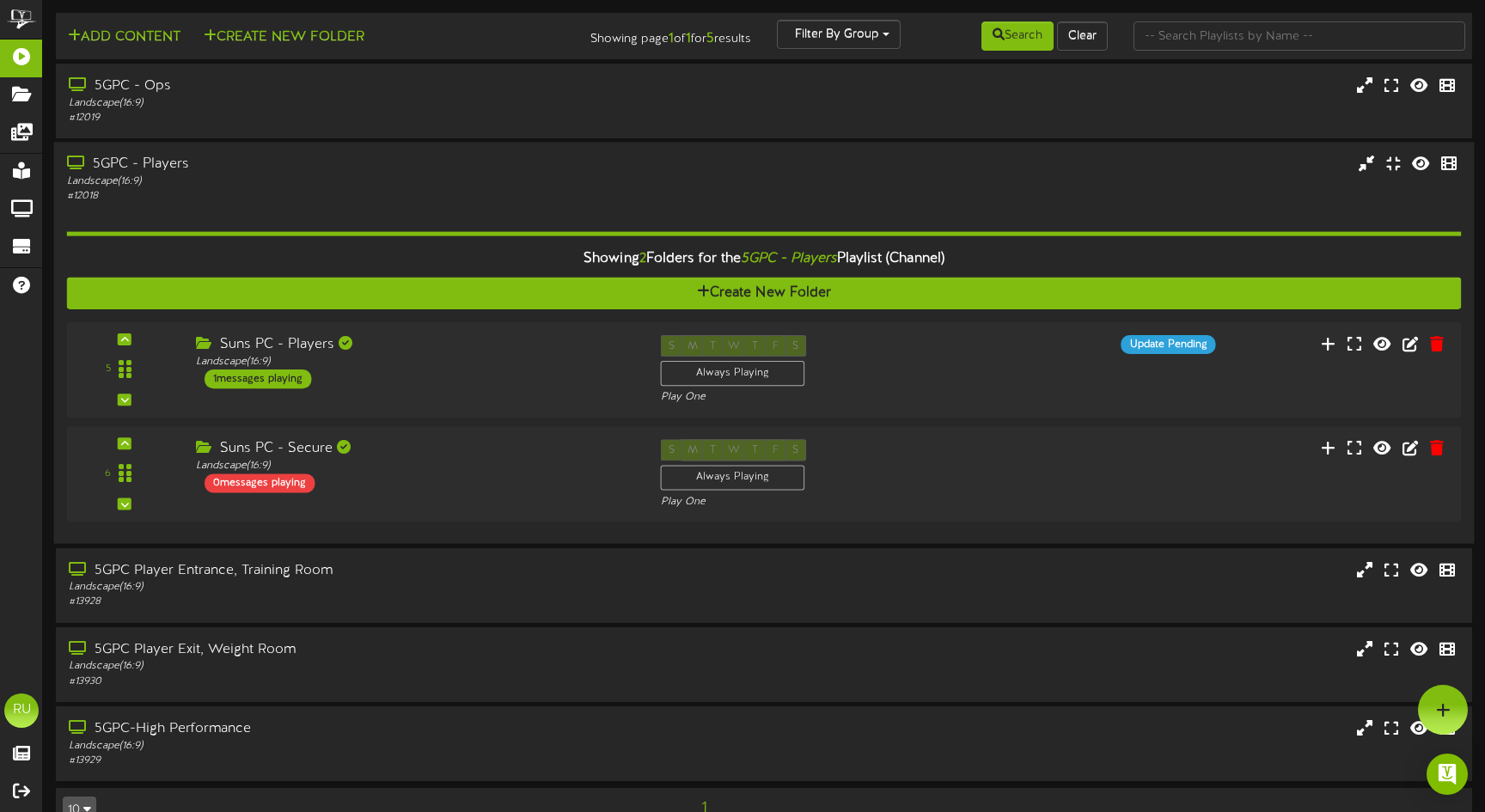
click at [484, 421] on div "5" at bounding box center [764, 423] width 1396 height 200
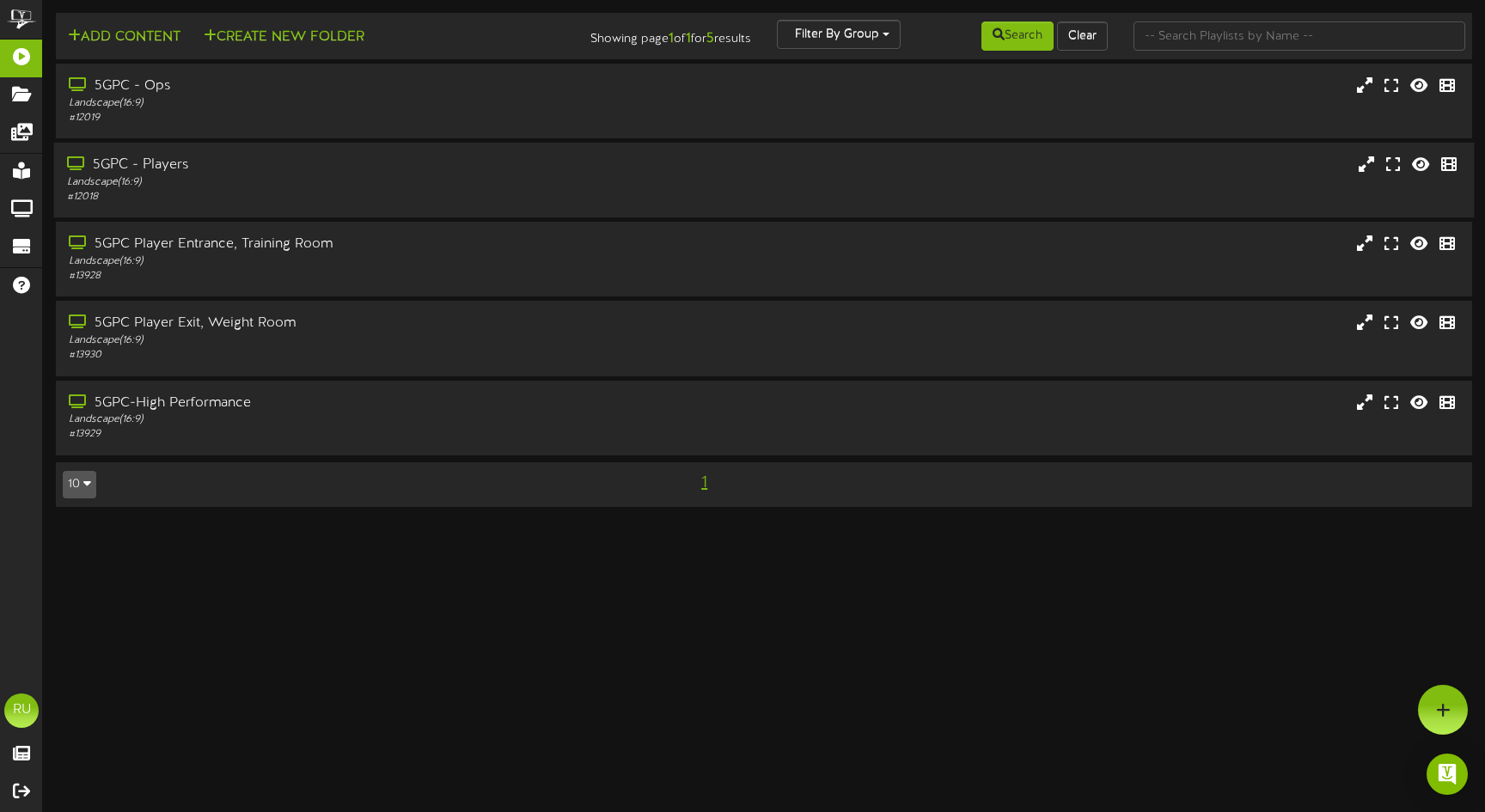
click at [400, 191] on div "# 12018" at bounding box center [349, 197] width 566 height 14
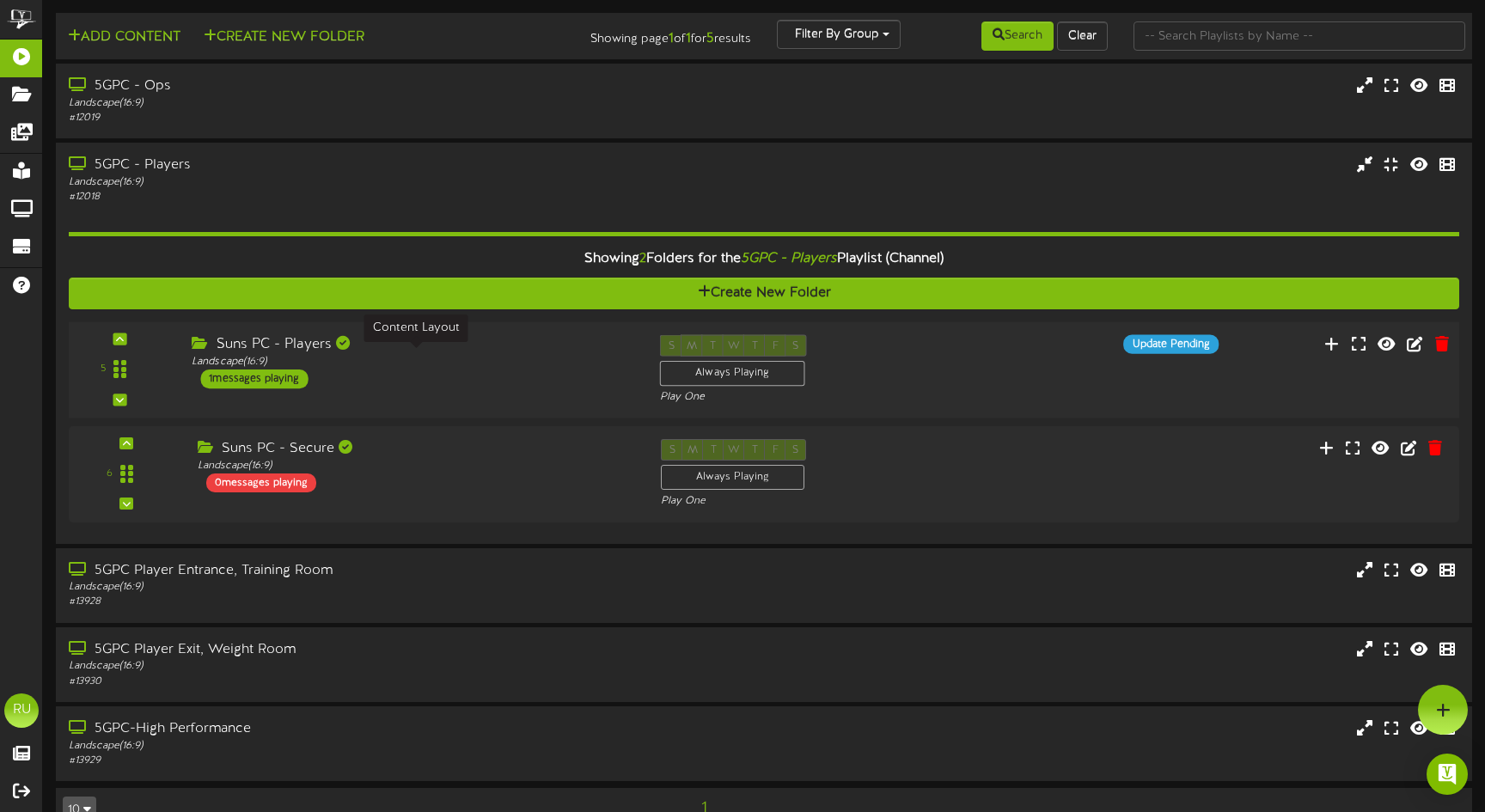
click at [478, 377] on div "Suns PC - Players Landscape ( 16:9 ) 1 messages playing" at bounding box center [413, 362] width 468 height 54
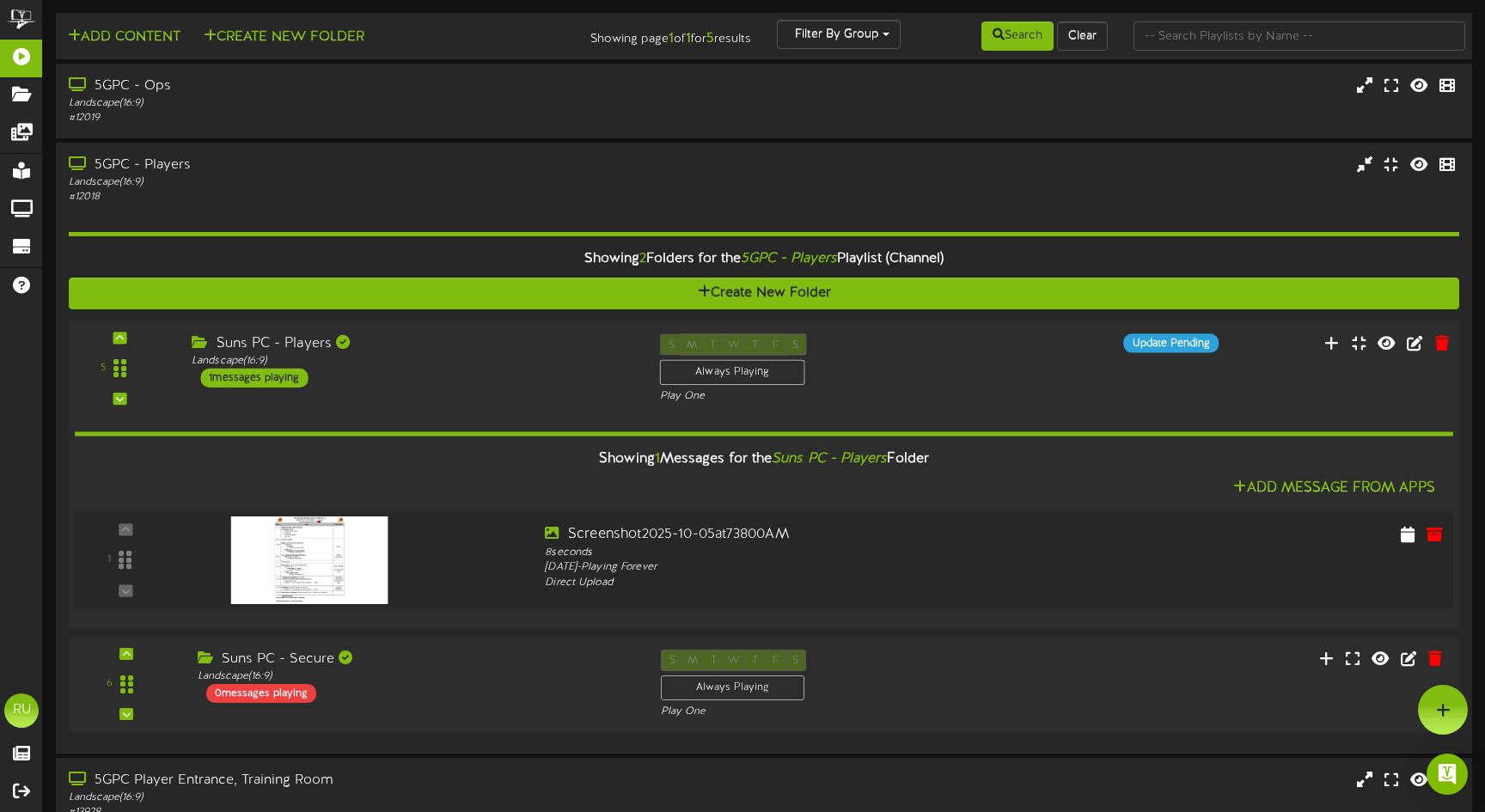
click at [362, 566] on img at bounding box center [309, 561] width 156 height 88
click at [1436, 533] on icon at bounding box center [1435, 534] width 19 height 19
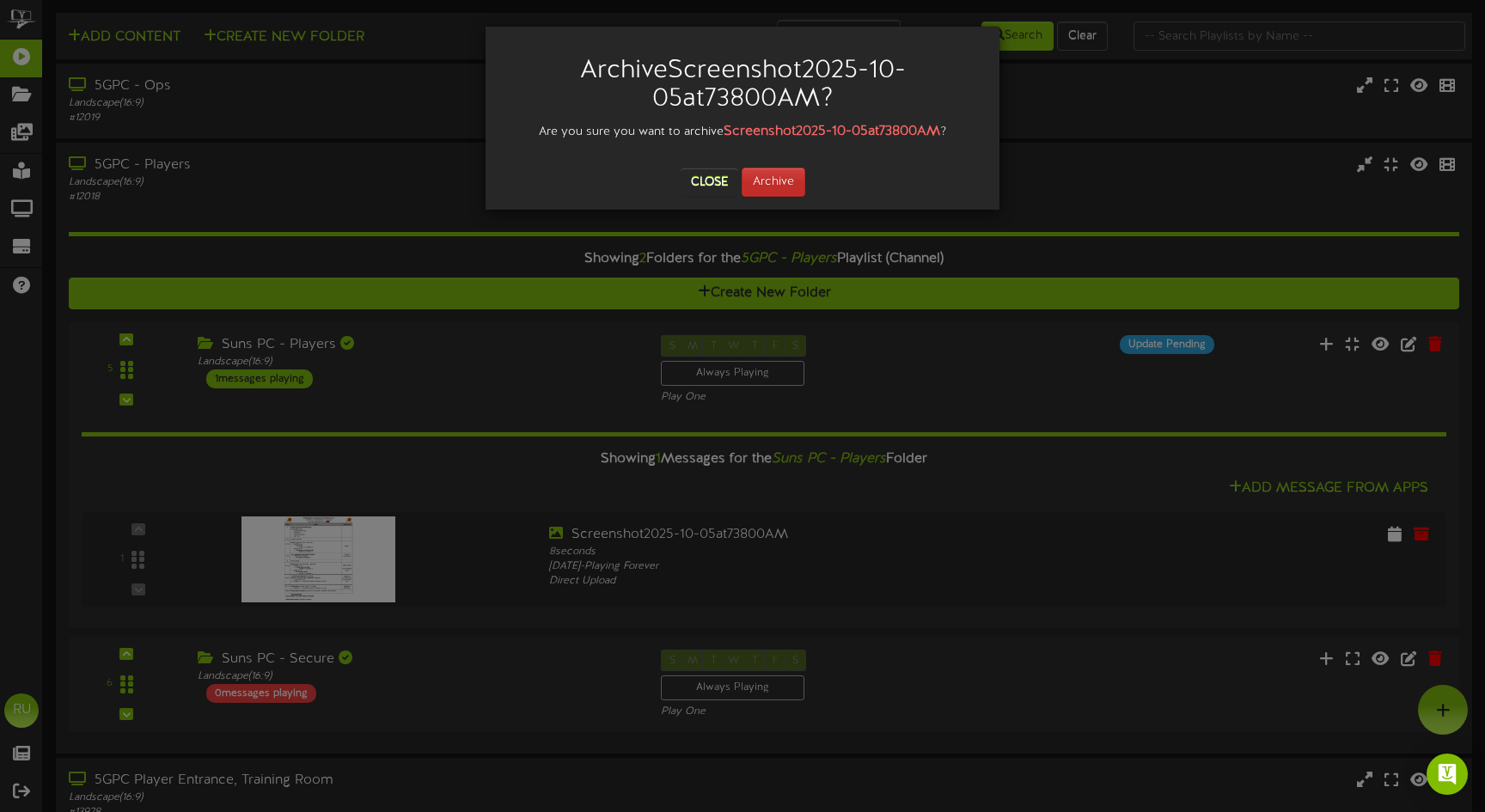
click at [775, 182] on button "Archive" at bounding box center [773, 182] width 64 height 30
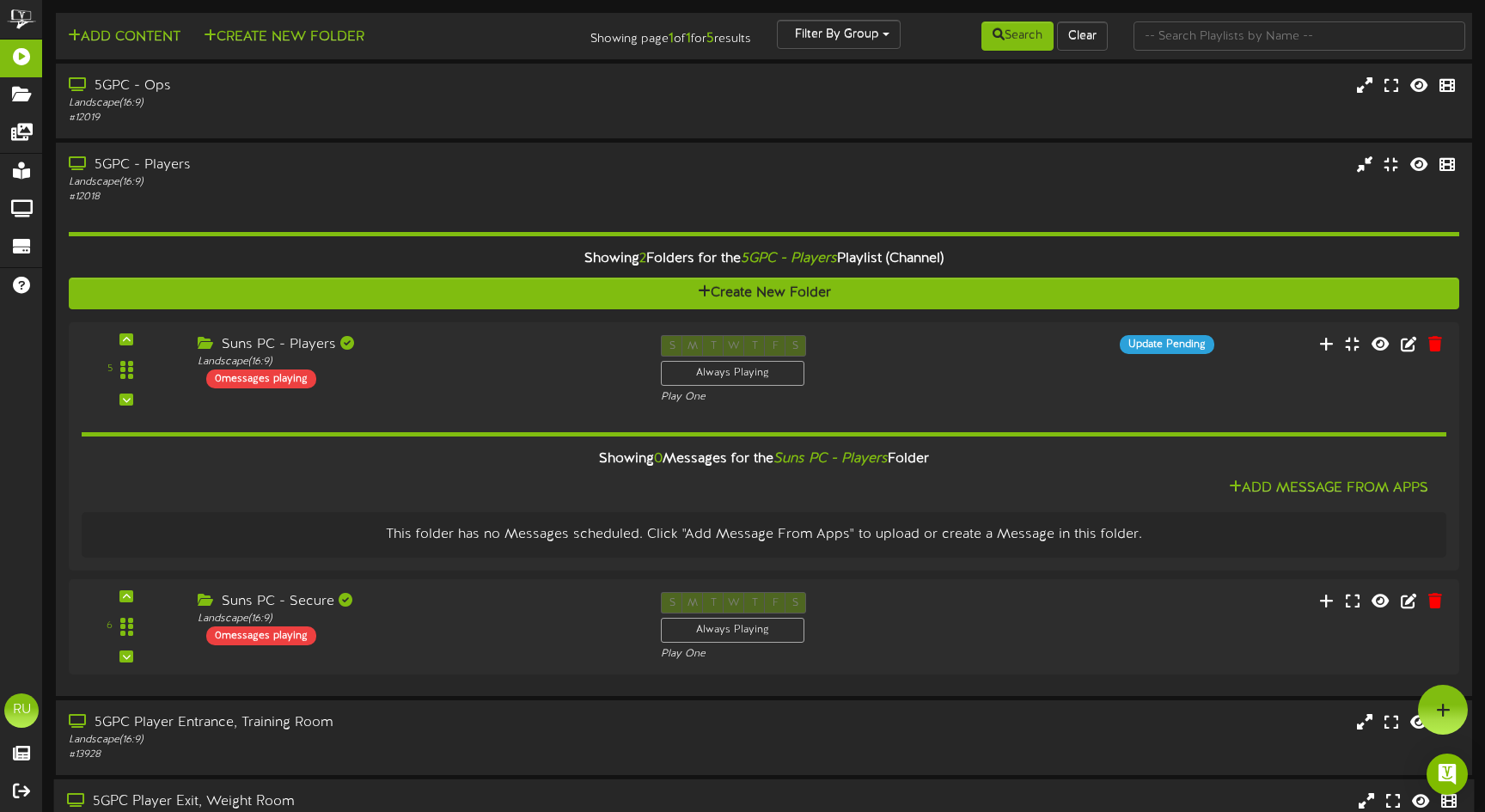
click at [587, 187] on div "Landscape ( 16:9 )" at bounding box center [350, 182] width 564 height 14
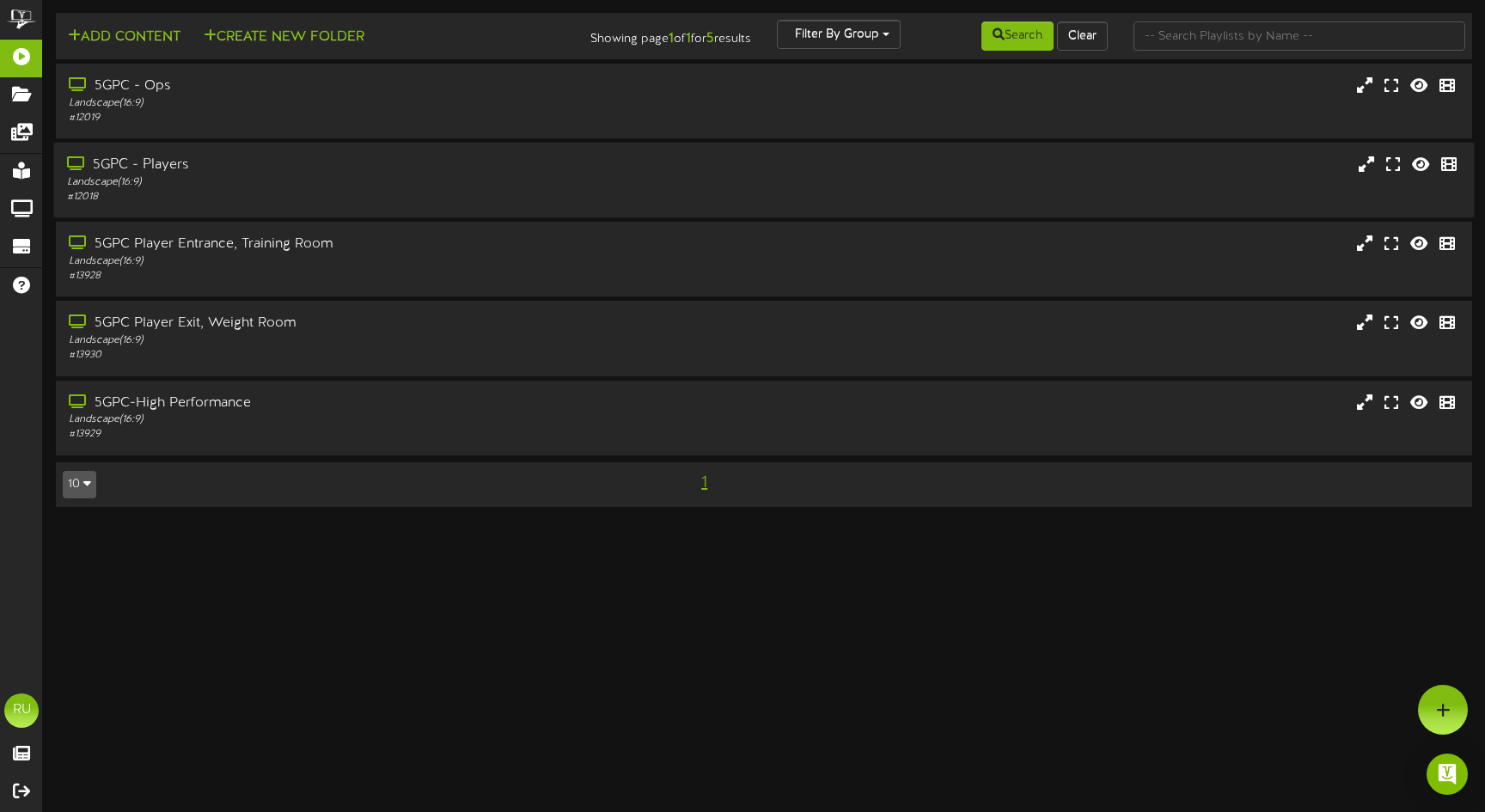
click at [161, 190] on div "# 12018" at bounding box center [349, 197] width 566 height 14
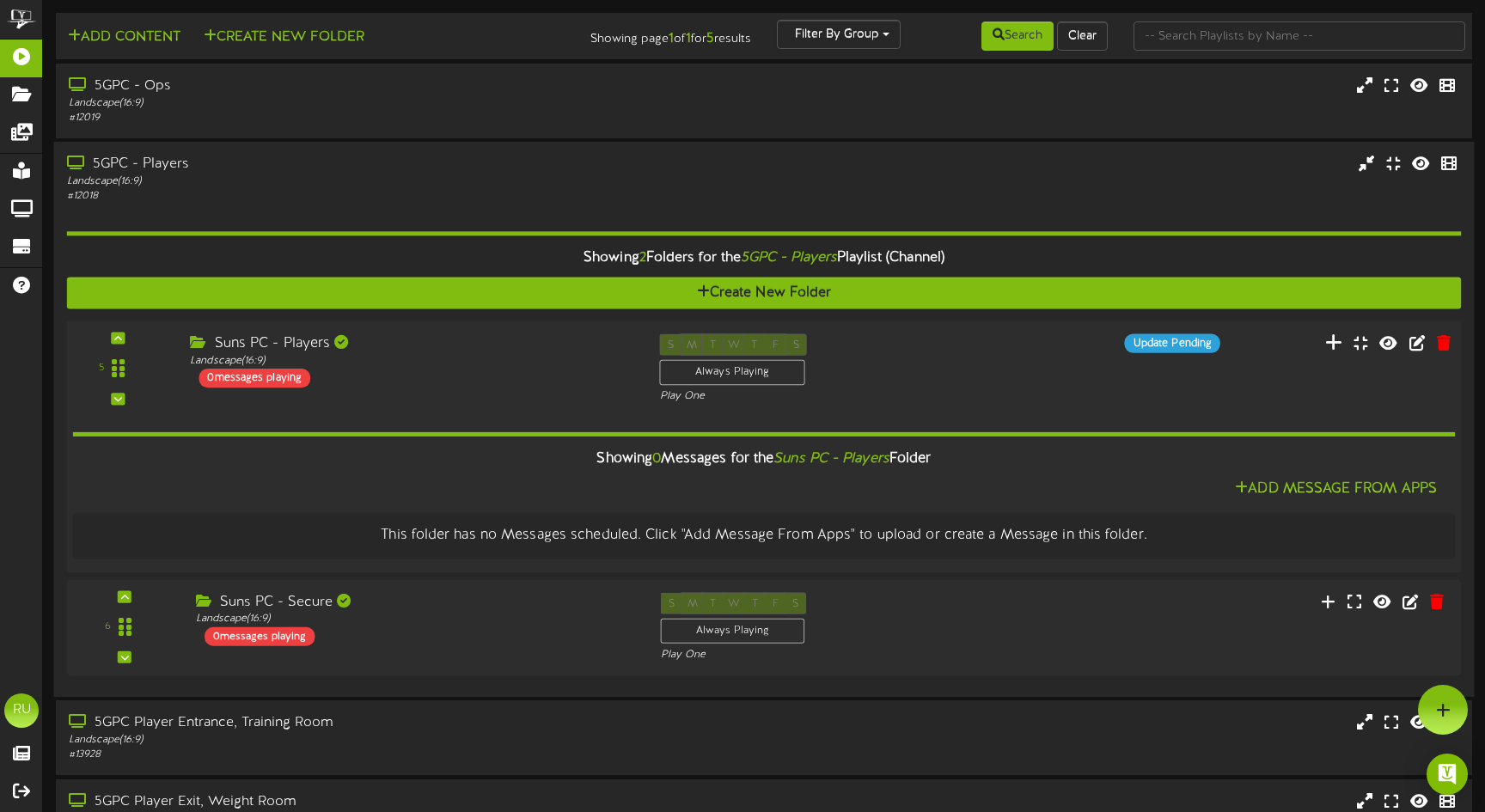
click at [1327, 337] on button at bounding box center [1335, 346] width 29 height 27
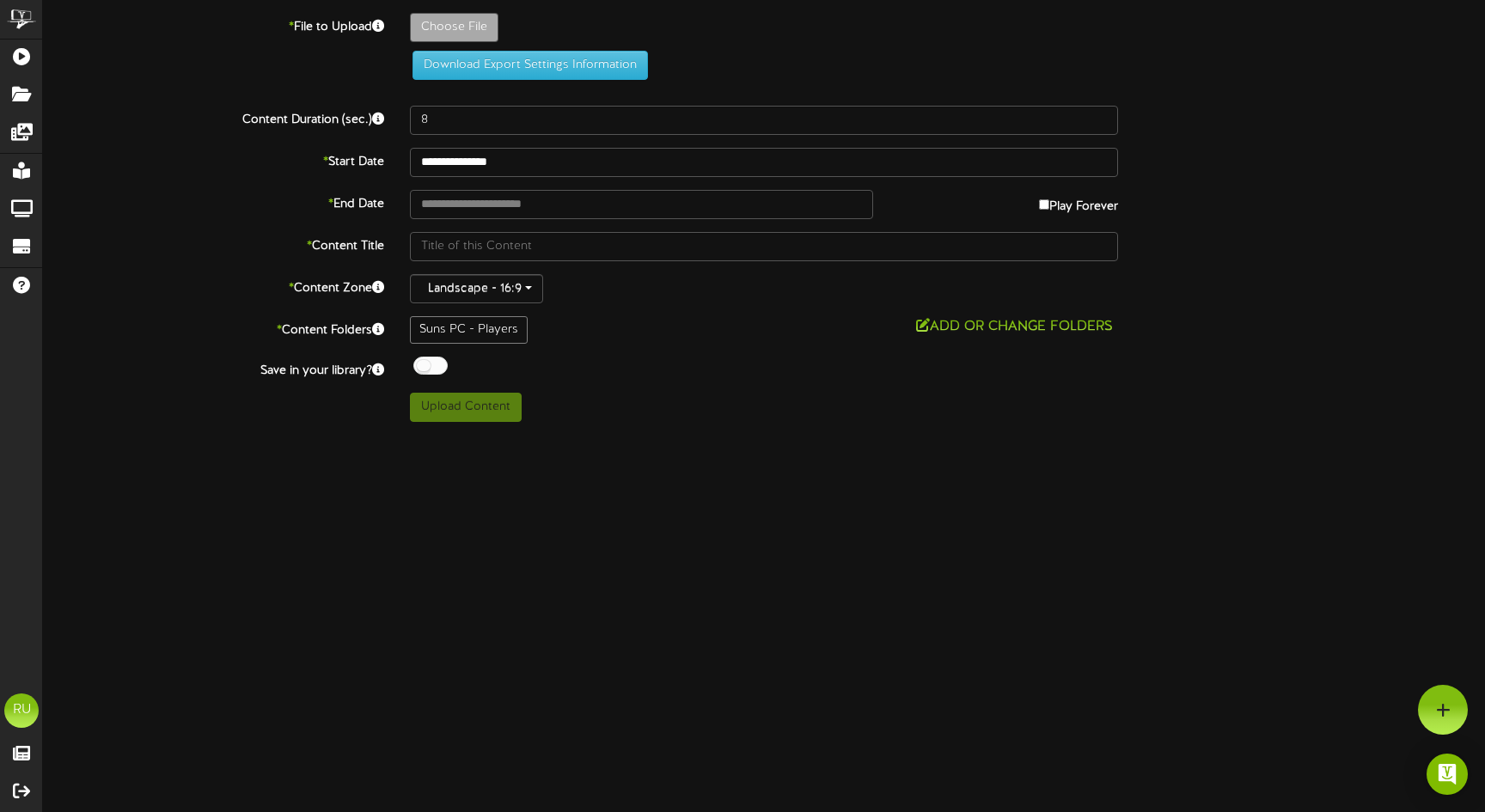
type input "**********"
type input "Screenshot2025-10-05at74442AM"
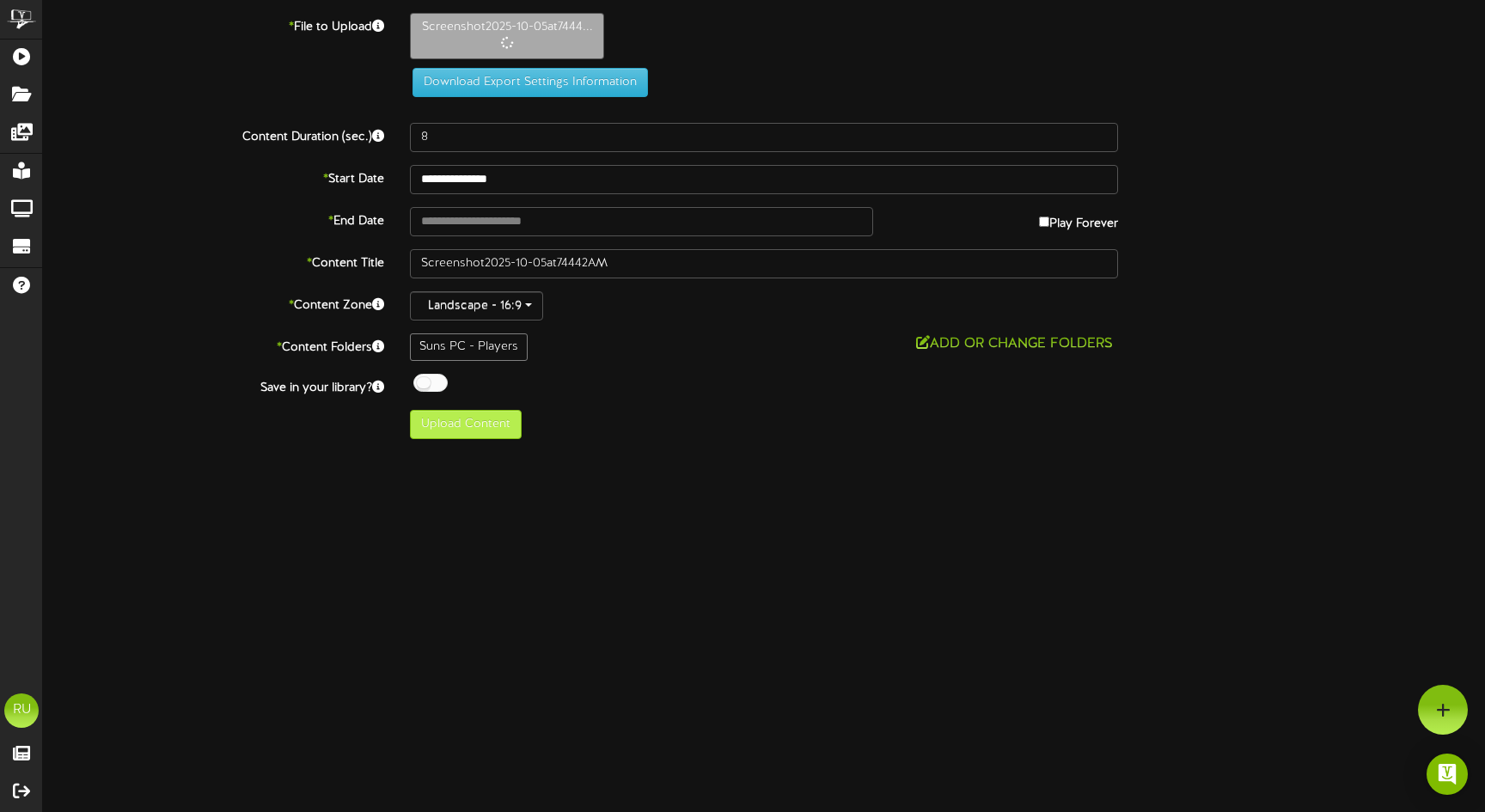
click at [460, 420] on button "Upload Content" at bounding box center [465, 425] width 111 height 30
type input "**********"
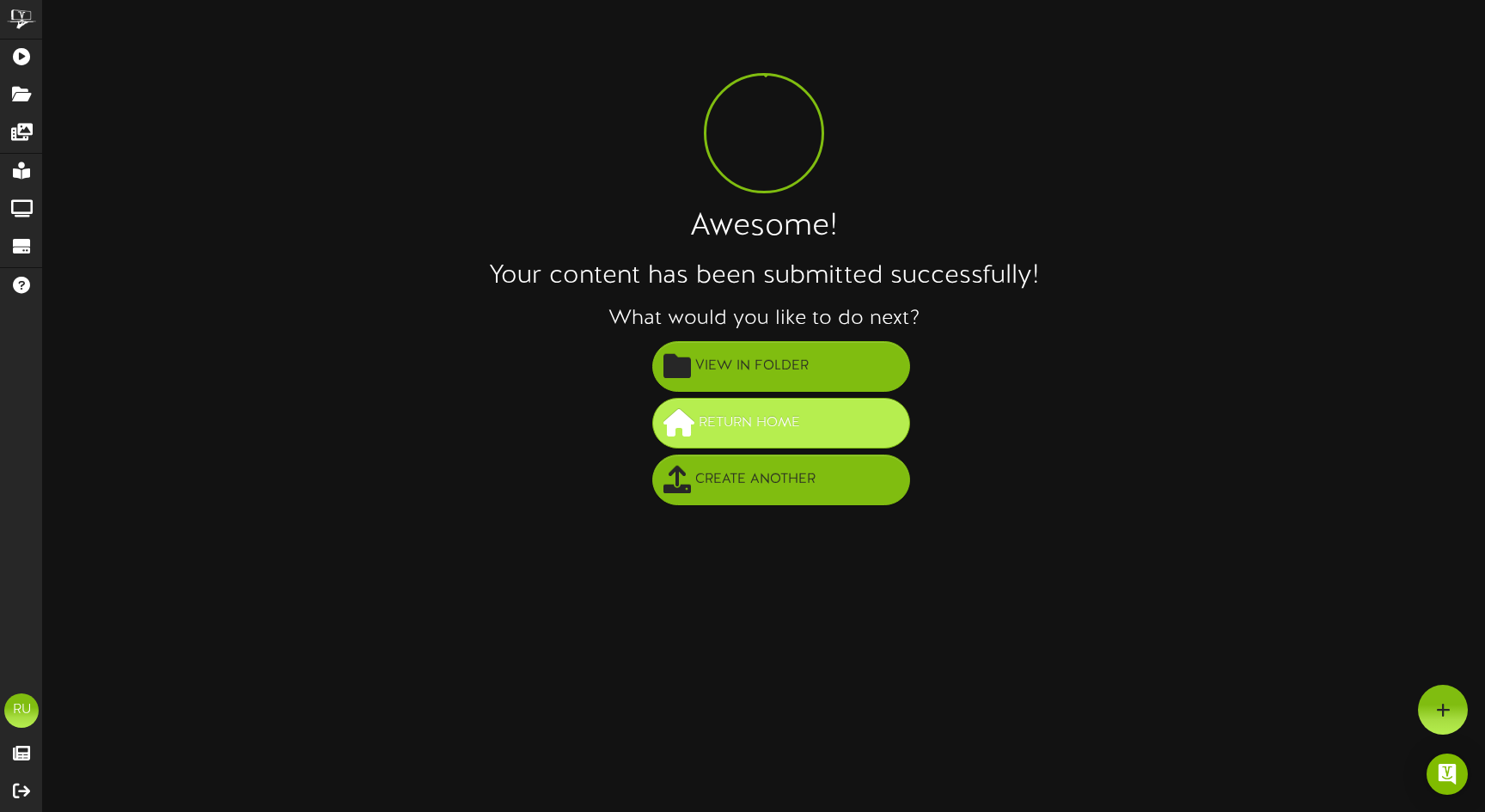
click at [725, 429] on span "Return Home" at bounding box center [750, 424] width 110 height 29
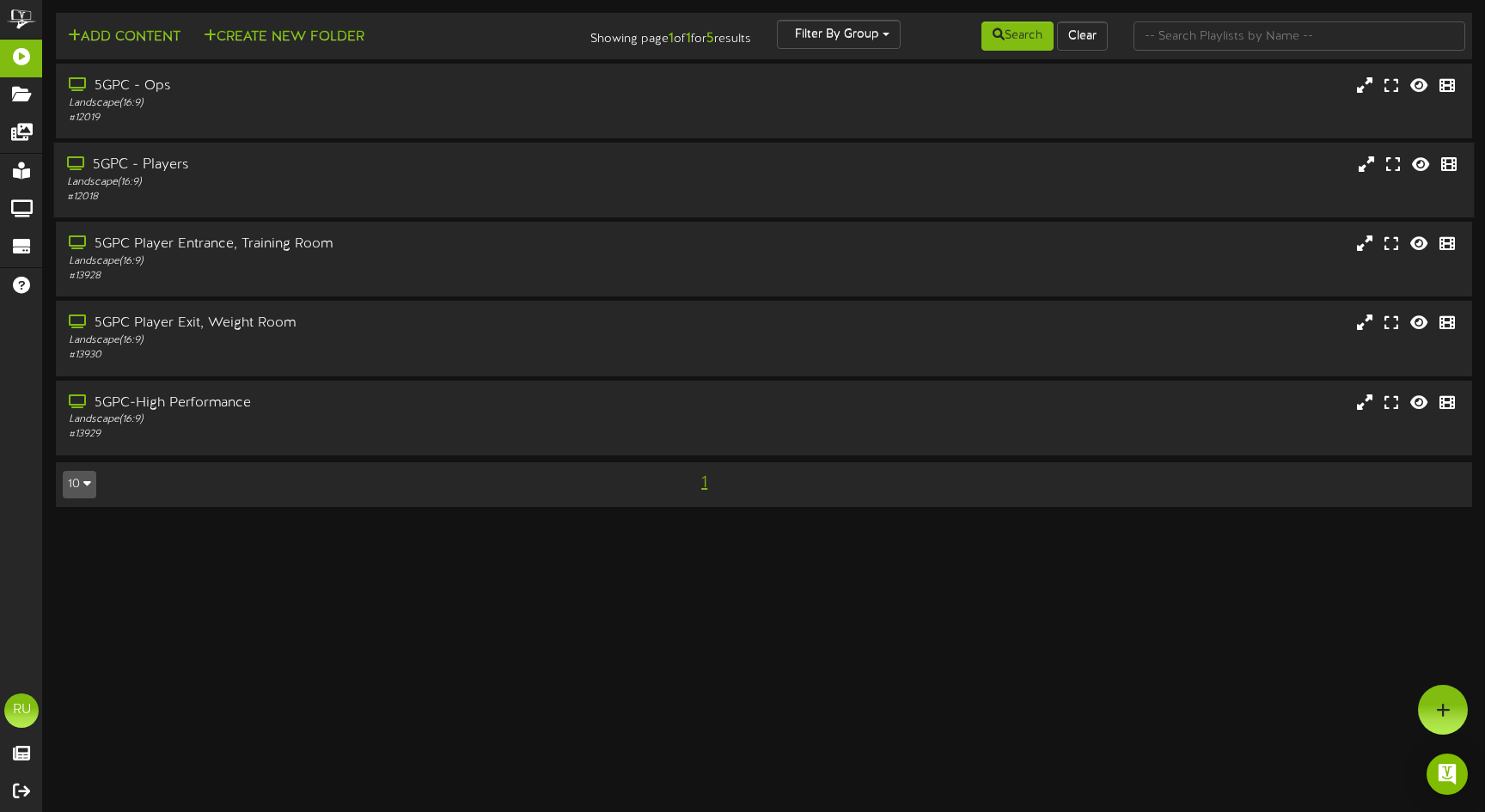
click at [412, 196] on div "# 12018" at bounding box center [349, 197] width 566 height 14
